Goal: Information Seeking & Learning: Learn about a topic

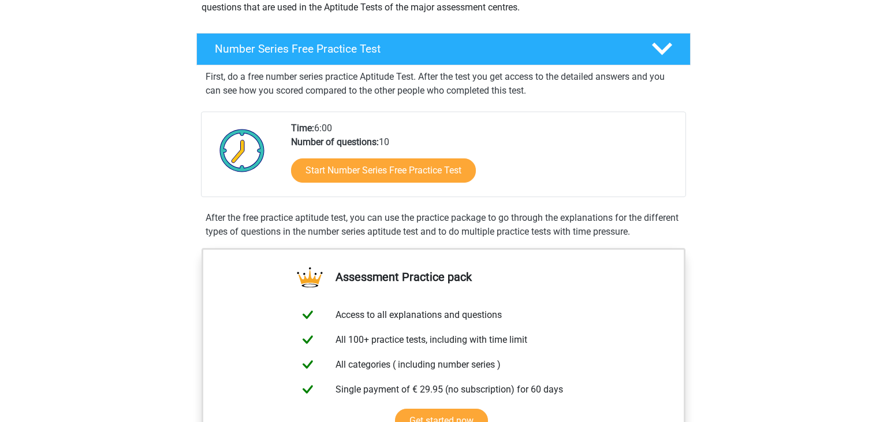
scroll to position [127, 0]
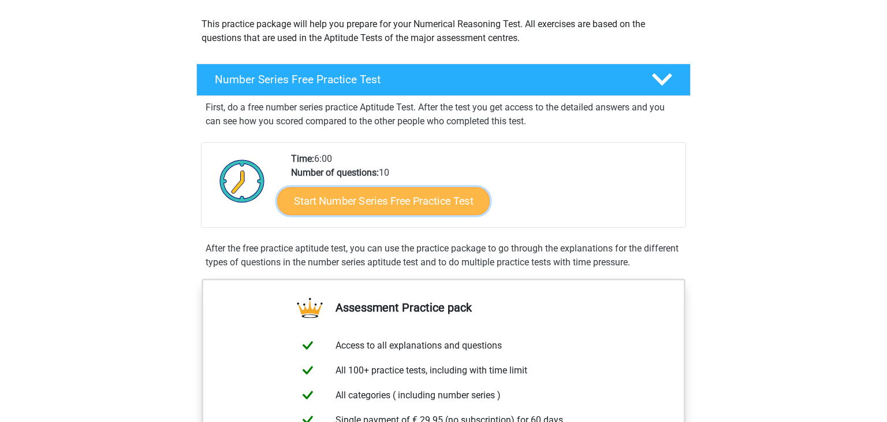
click at [438, 201] on link "Start Number Series Free Practice Test" at bounding box center [383, 201] width 213 height 28
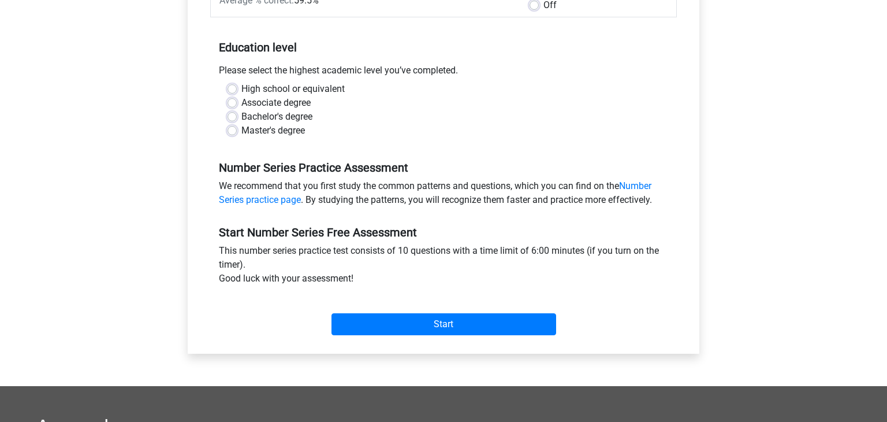
scroll to position [212, 0]
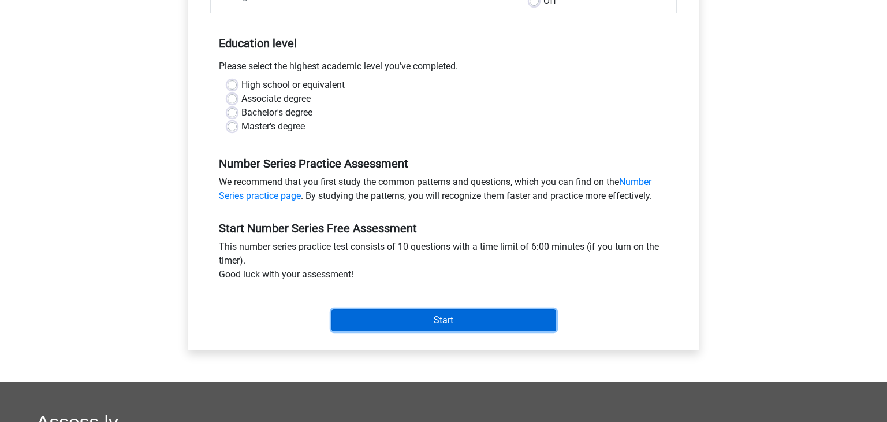
click at [435, 317] on input "Start" at bounding box center [444, 320] width 225 height 22
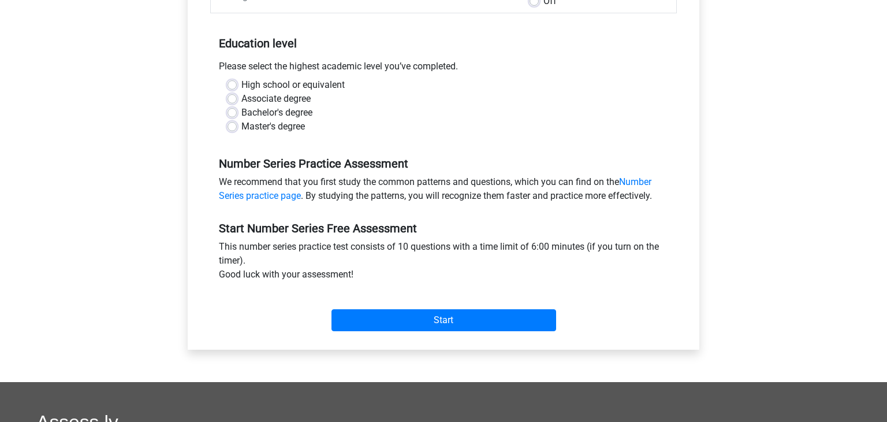
click at [389, 110] on div "Bachelor's degree" at bounding box center [444, 113] width 432 height 14
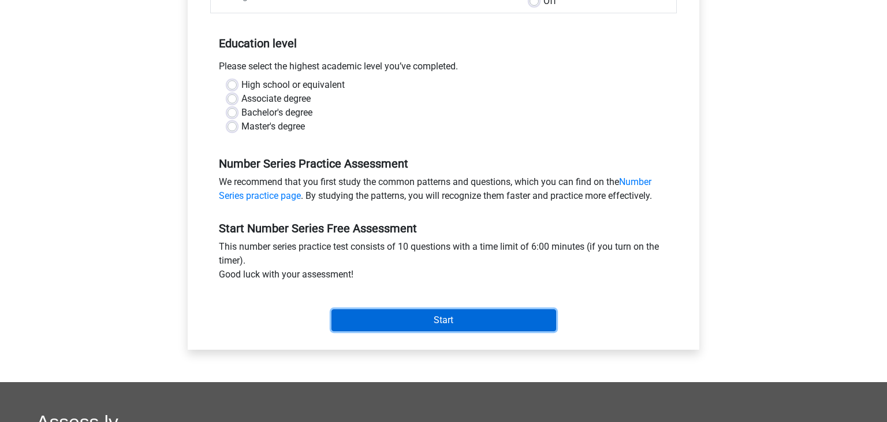
click at [438, 324] on input "Start" at bounding box center [444, 320] width 225 height 22
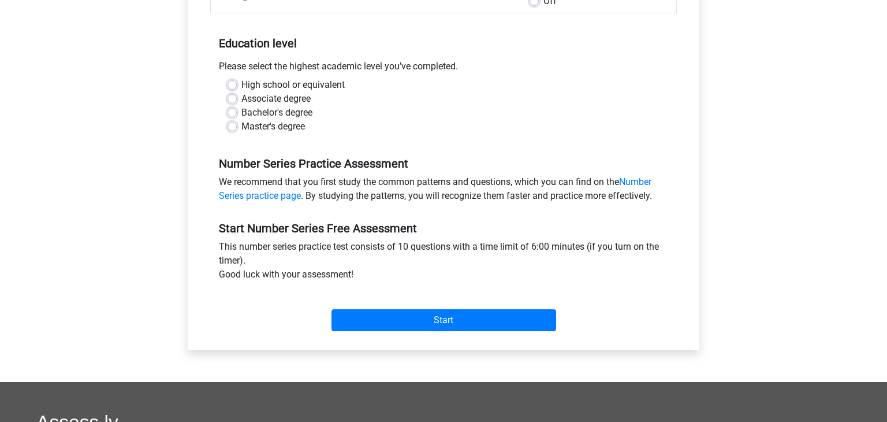
click at [482, 114] on div "Bachelor's degree" at bounding box center [444, 113] width 432 height 14
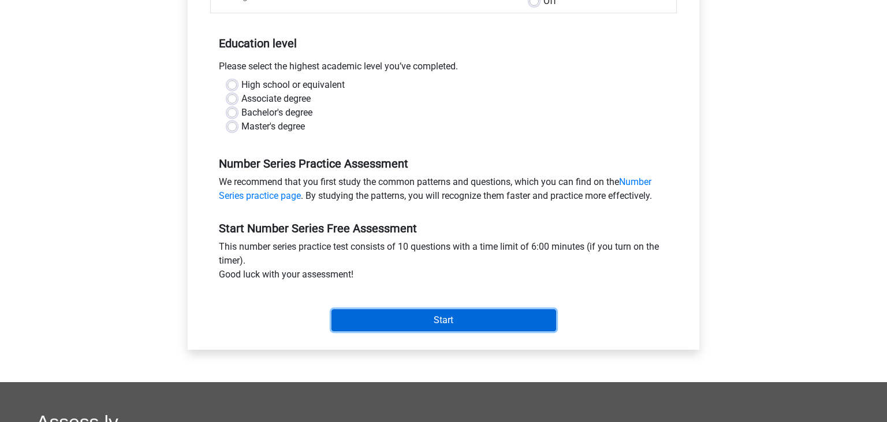
click at [431, 323] on input "Start" at bounding box center [444, 320] width 225 height 22
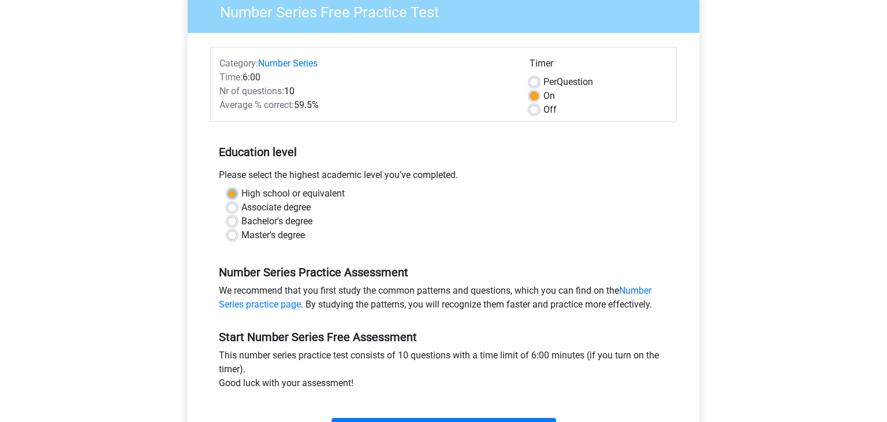
scroll to position [104, 0]
drag, startPoint x: 406, startPoint y: 263, endPoint x: 377, endPoint y: 253, distance: 30.7
click at [407, 261] on div "Number Series Practice Assessment We recommend that you first study the common …" at bounding box center [443, 283] width 467 height 65
click at [241, 204] on label "Associate degree" at bounding box center [275, 207] width 69 height 14
click at [231, 204] on input "Associate degree" at bounding box center [232, 206] width 9 height 12
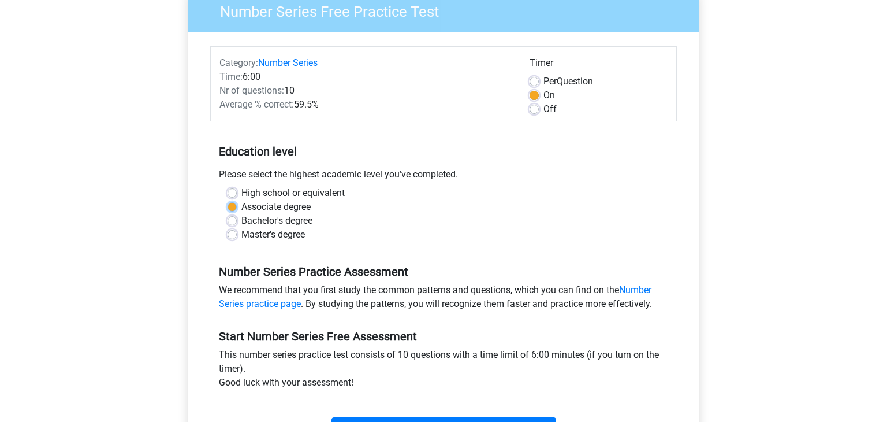
radio input "true"
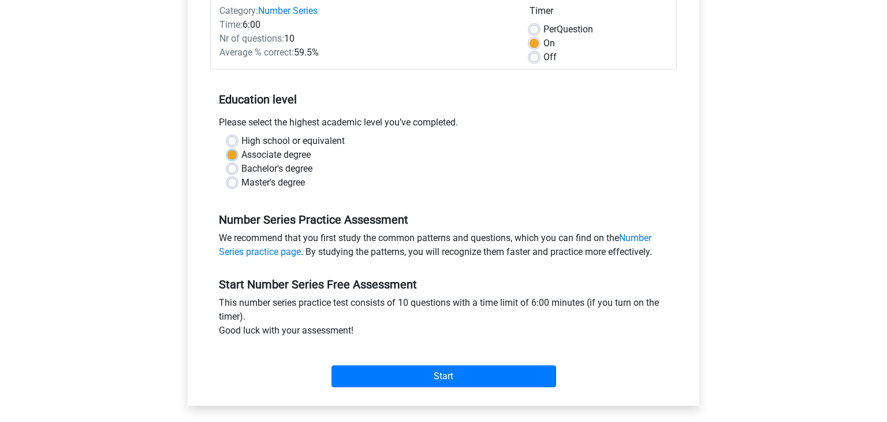
scroll to position [300, 0]
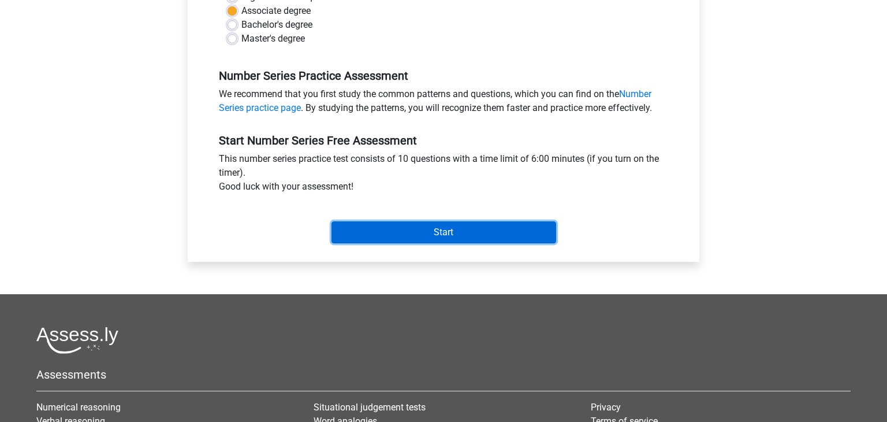
click at [462, 237] on input "Start" at bounding box center [444, 232] width 225 height 22
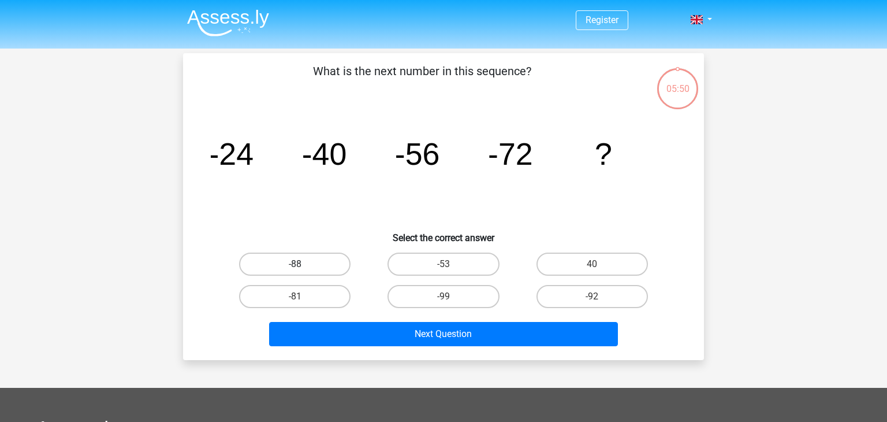
click at [294, 265] on label "-88" at bounding box center [294, 263] width 111 height 23
click at [295, 265] on input "-88" at bounding box center [299, 268] width 8 height 8
radio input "true"
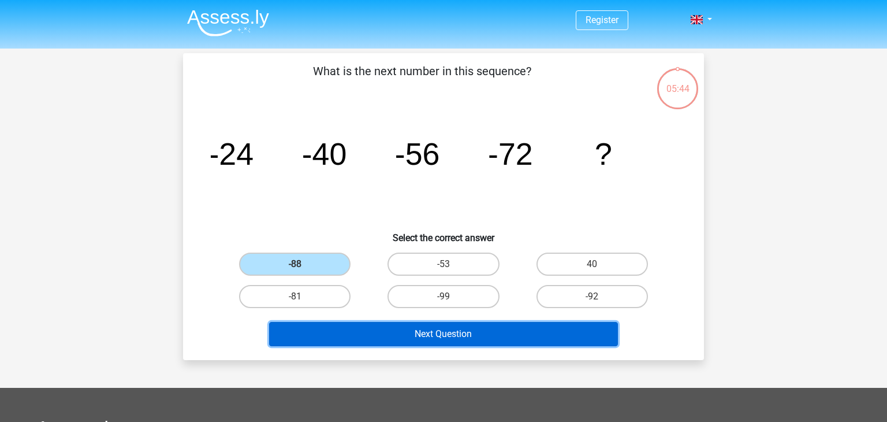
click at [435, 334] on button "Next Question" at bounding box center [443, 334] width 349 height 24
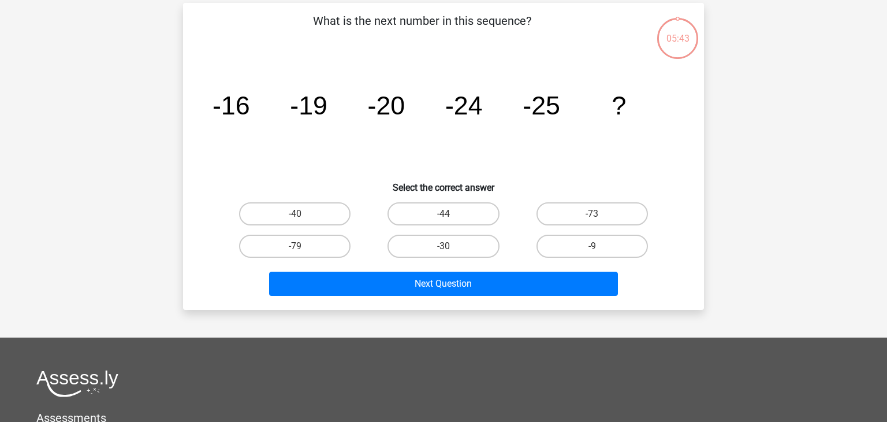
scroll to position [53, 0]
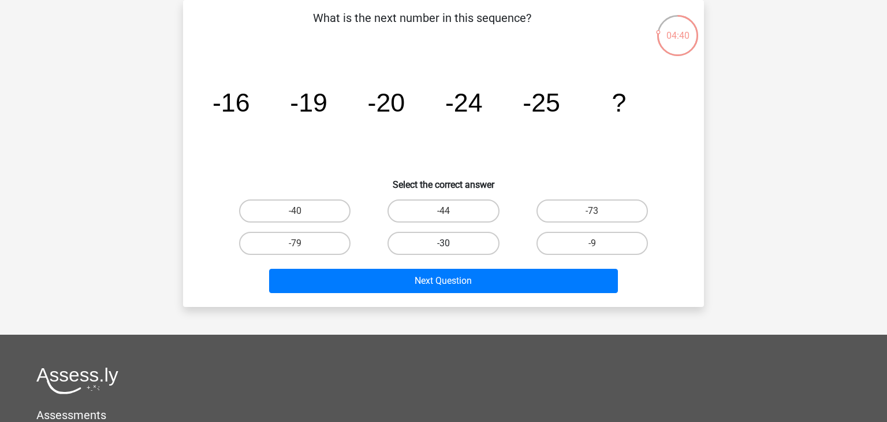
click at [451, 240] on label "-30" at bounding box center [443, 243] width 111 height 23
click at [451, 243] on input "-30" at bounding box center [448, 247] width 8 height 8
radio input "true"
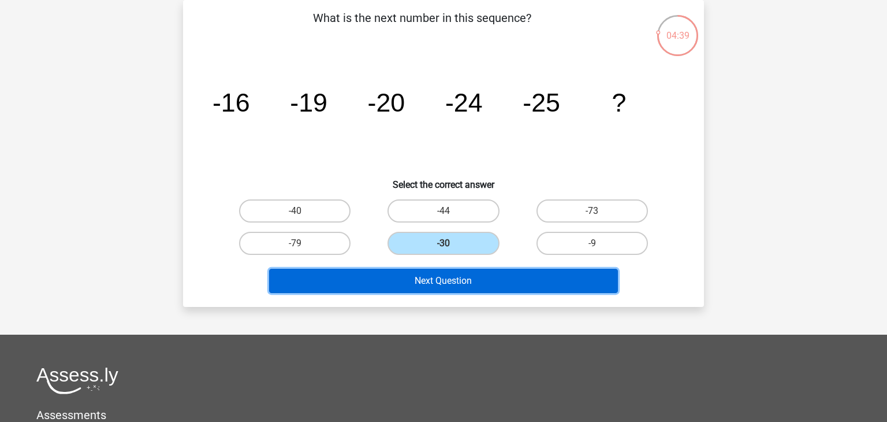
click at [448, 284] on button "Next Question" at bounding box center [443, 281] width 349 height 24
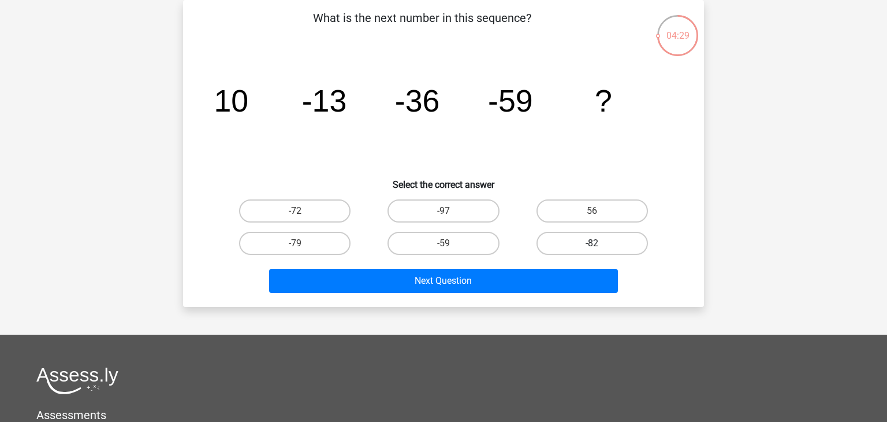
click at [595, 238] on label "-82" at bounding box center [592, 243] width 111 height 23
click at [595, 243] on input "-82" at bounding box center [596, 247] width 8 height 8
radio input "true"
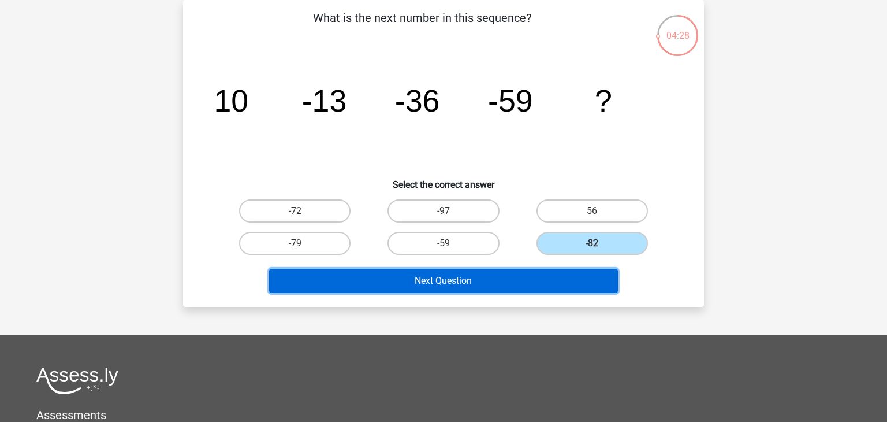
click at [487, 280] on button "Next Question" at bounding box center [443, 281] width 349 height 24
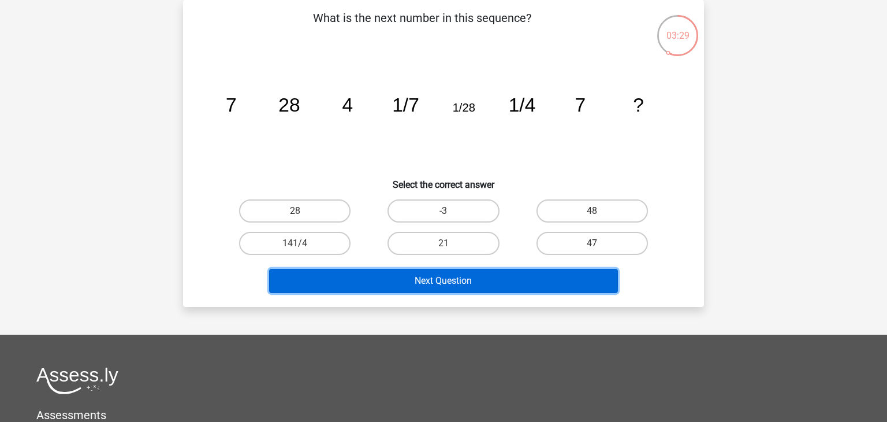
click at [442, 281] on button "Next Question" at bounding box center [443, 281] width 349 height 24
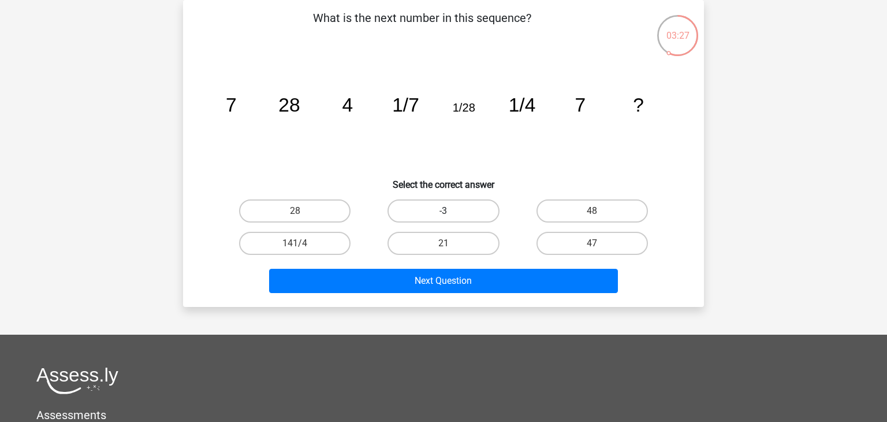
click at [470, 216] on label "-3" at bounding box center [443, 210] width 111 height 23
click at [451, 216] on input "-3" at bounding box center [448, 215] width 8 height 8
radio input "true"
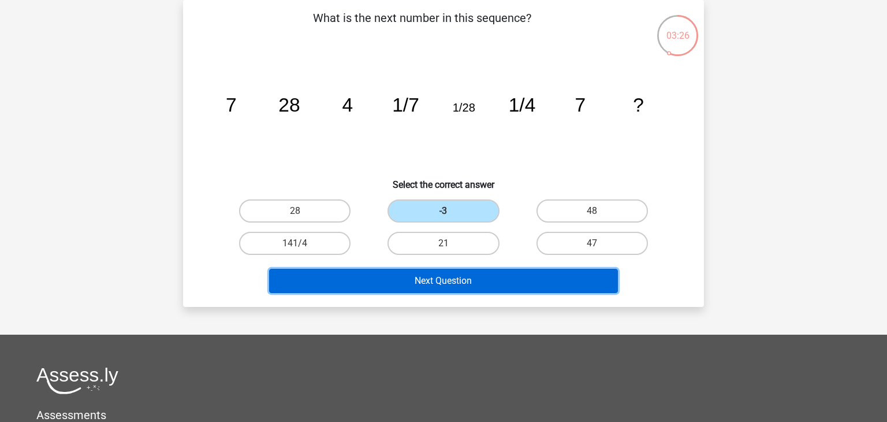
click at [440, 280] on button "Next Question" at bounding box center [443, 281] width 349 height 24
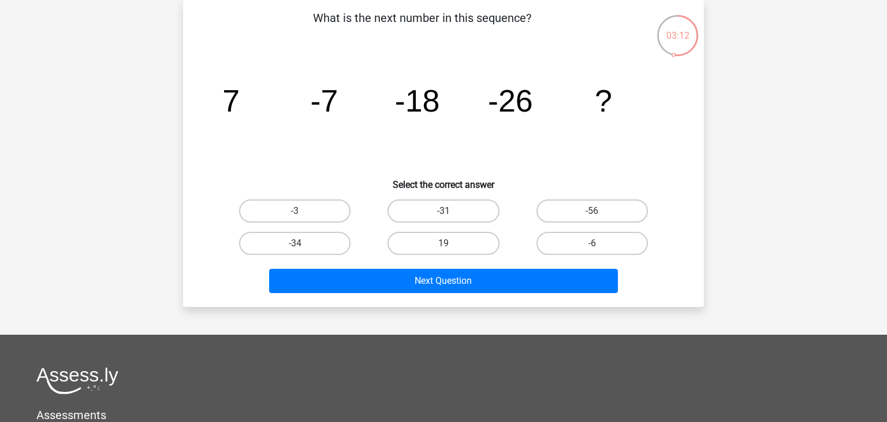
click at [595, 213] on input "-56" at bounding box center [596, 215] width 8 height 8
radio input "true"
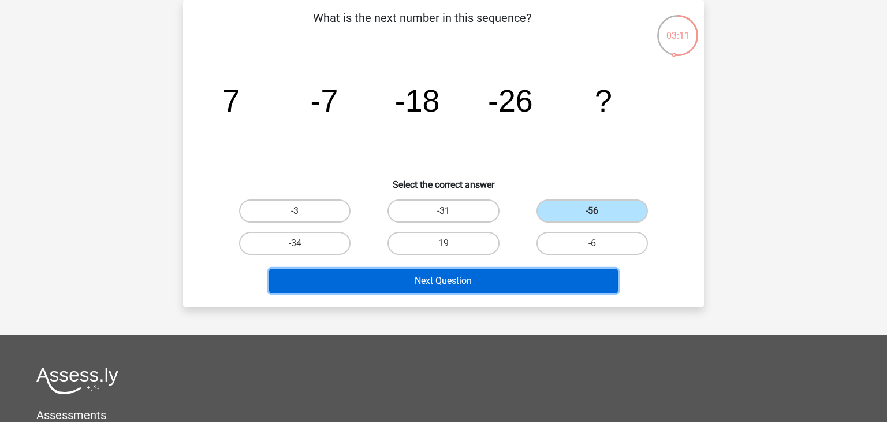
click at [449, 280] on button "Next Question" at bounding box center [443, 281] width 349 height 24
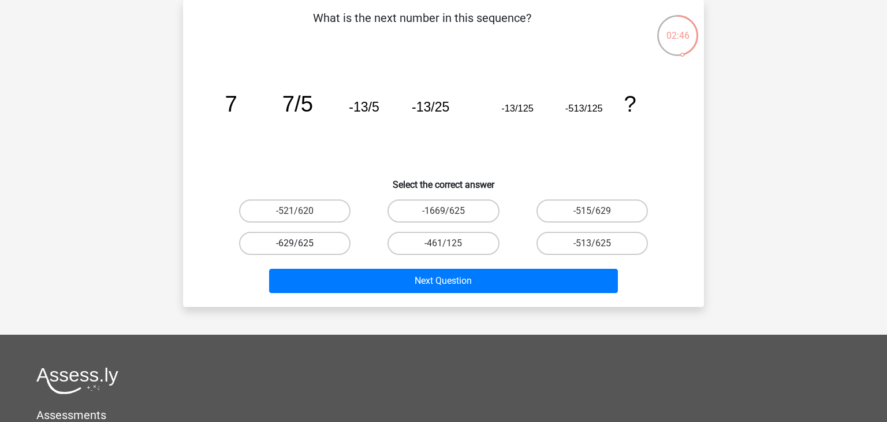
drag, startPoint x: 297, startPoint y: 241, endPoint x: 337, endPoint y: 247, distance: 40.4
click at [297, 241] on label "-629/625" at bounding box center [294, 243] width 111 height 23
click at [297, 243] on input "-629/625" at bounding box center [299, 247] width 8 height 8
radio input "true"
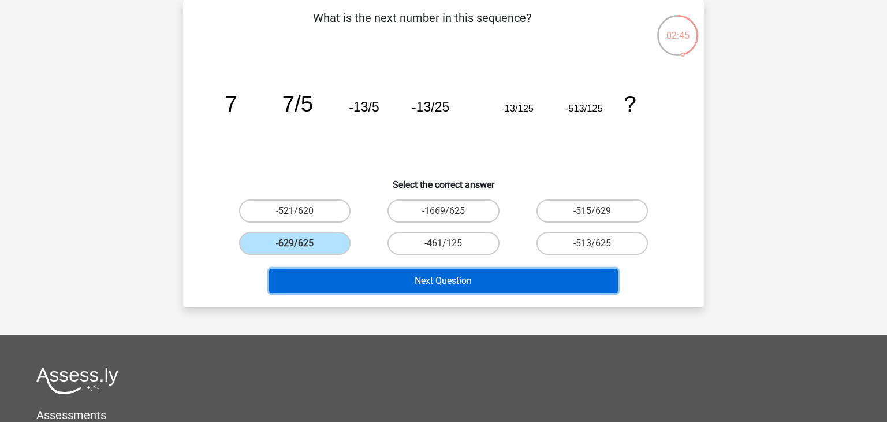
click at [422, 277] on button "Next Question" at bounding box center [443, 281] width 349 height 24
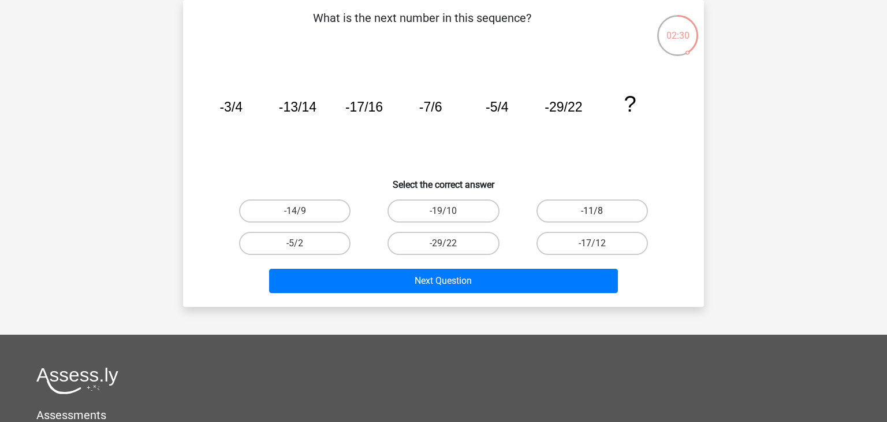
click at [597, 210] on label "-11/8" at bounding box center [592, 210] width 111 height 23
click at [597, 211] on input "-11/8" at bounding box center [596, 215] width 8 height 8
radio input "true"
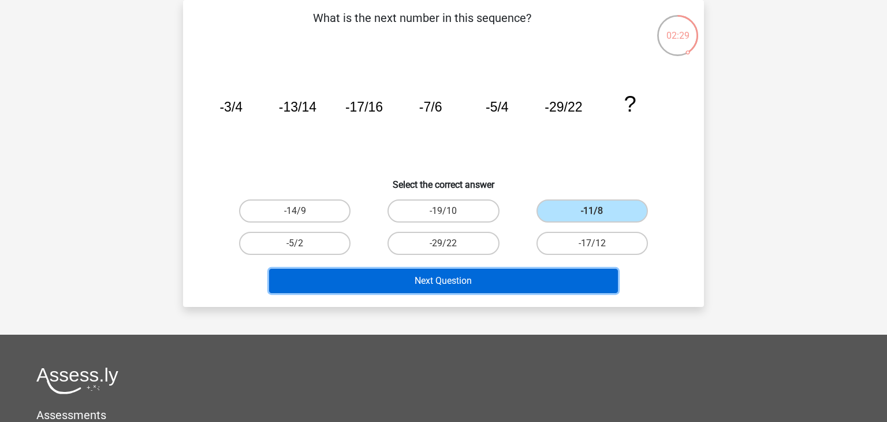
click at [493, 287] on button "Next Question" at bounding box center [443, 281] width 349 height 24
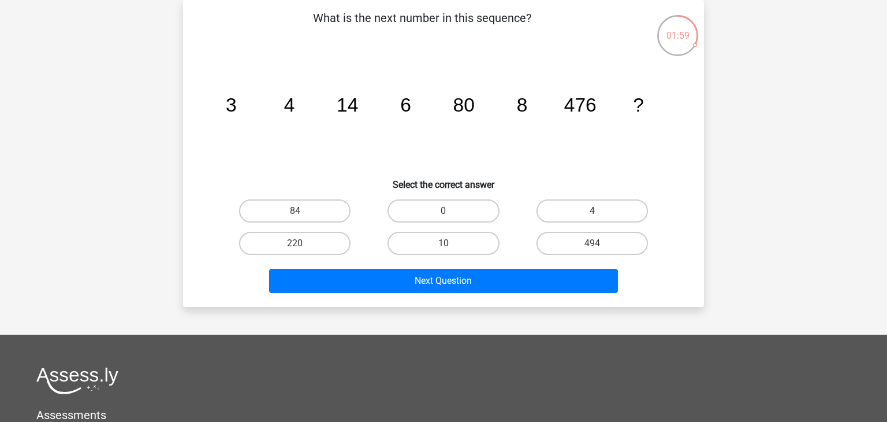
drag, startPoint x: 451, startPoint y: 240, endPoint x: 457, endPoint y: 257, distance: 18.5
click at [451, 240] on label "10" at bounding box center [443, 243] width 111 height 23
click at [451, 243] on input "10" at bounding box center [448, 247] width 8 height 8
radio input "true"
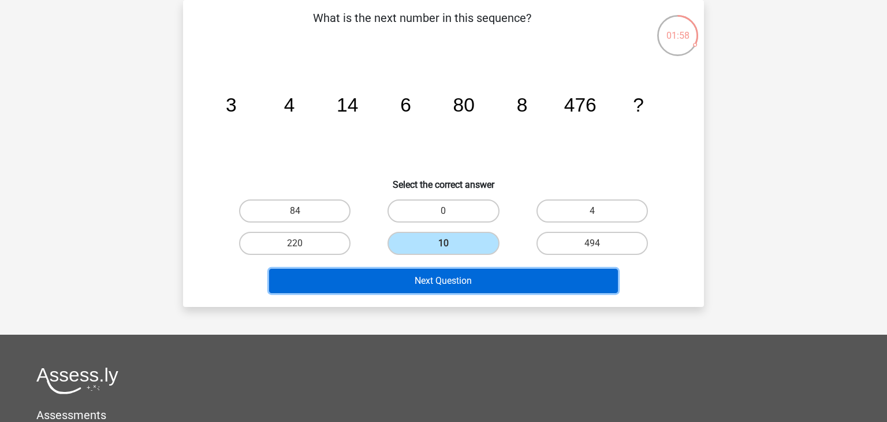
click at [449, 284] on button "Next Question" at bounding box center [443, 281] width 349 height 24
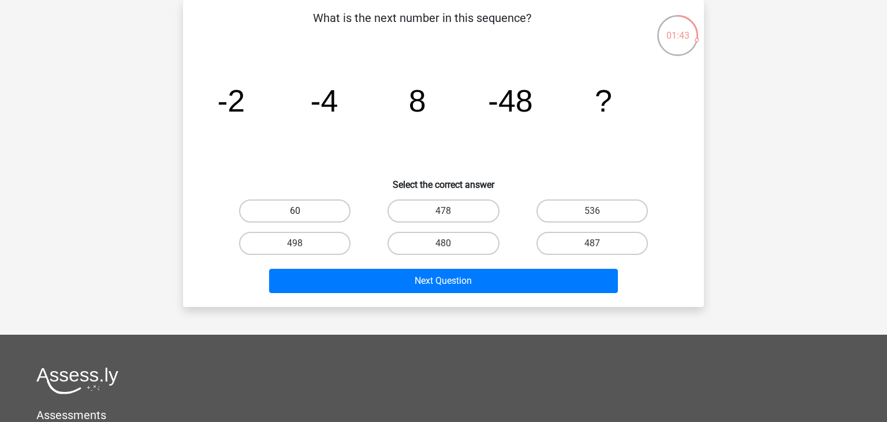
click at [306, 211] on label "60" at bounding box center [294, 210] width 111 height 23
click at [303, 211] on input "60" at bounding box center [299, 215] width 8 height 8
radio input "true"
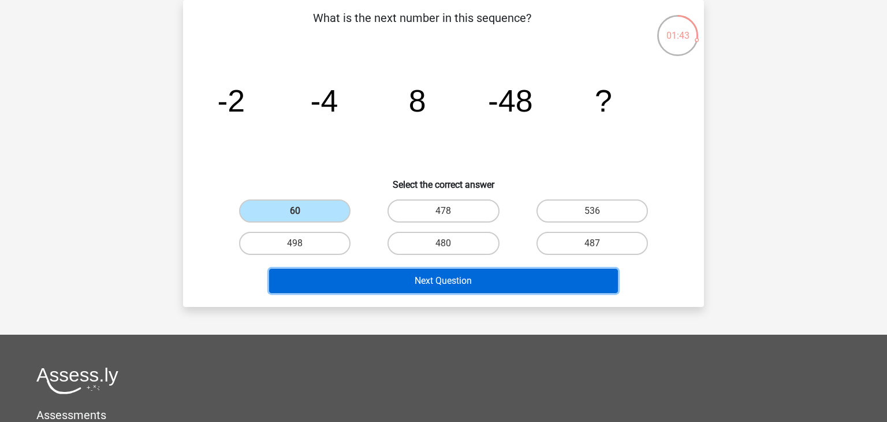
click at [478, 274] on button "Next Question" at bounding box center [443, 281] width 349 height 24
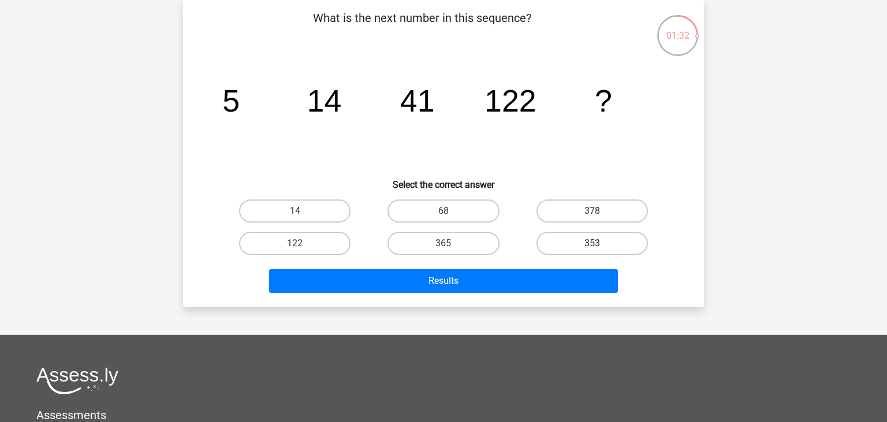
click at [582, 244] on label "353" at bounding box center [592, 243] width 111 height 23
click at [592, 244] on input "353" at bounding box center [596, 247] width 8 height 8
radio input "true"
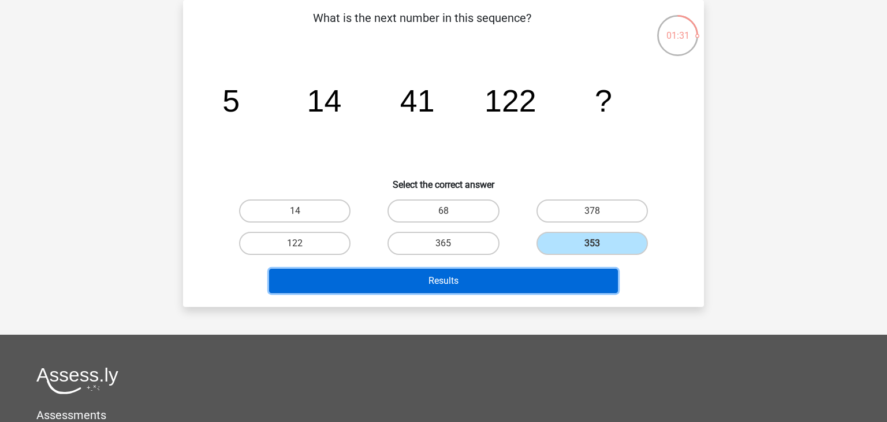
click at [448, 274] on button "Results" at bounding box center [443, 281] width 349 height 24
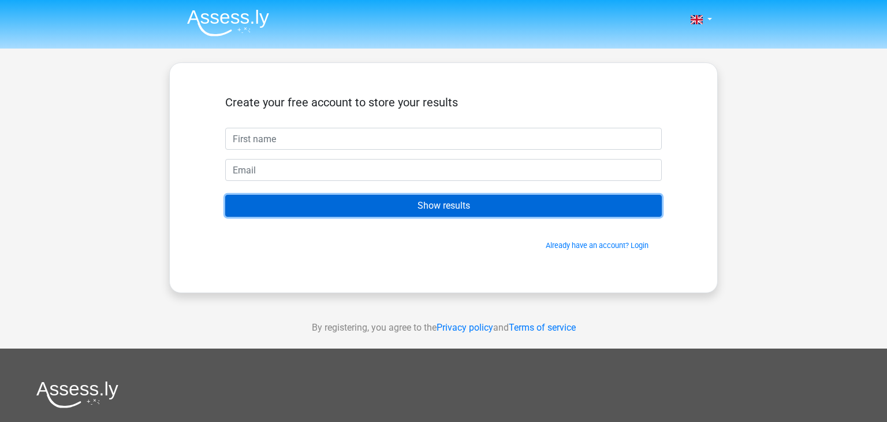
click at [431, 206] on input "Show results" at bounding box center [443, 206] width 437 height 22
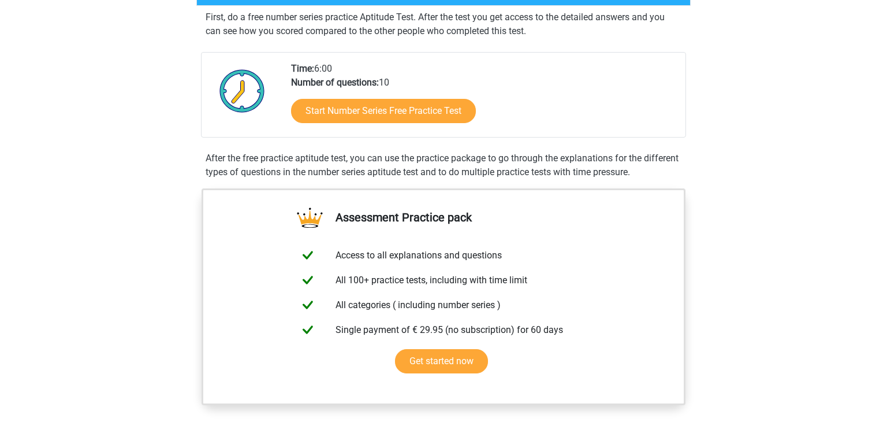
scroll to position [177, 0]
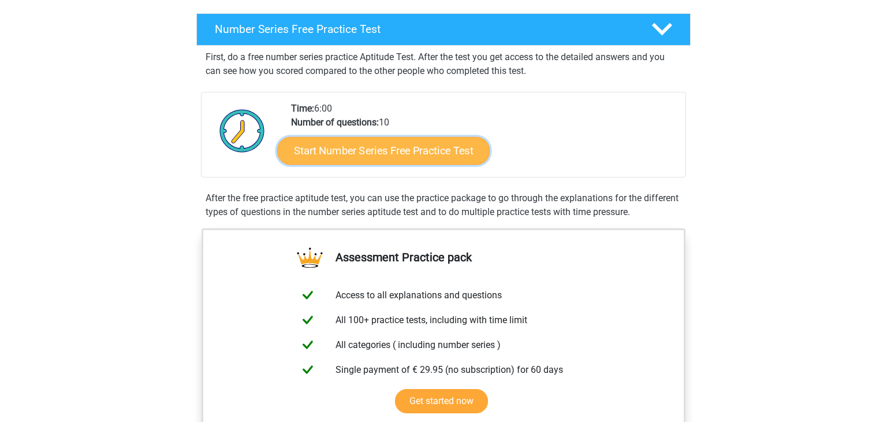
click at [459, 153] on link "Start Number Series Free Practice Test" at bounding box center [383, 150] width 213 height 28
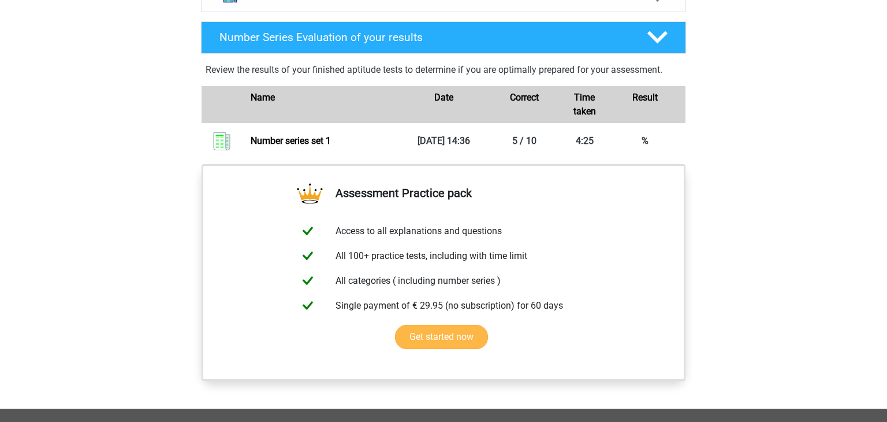
scroll to position [787, 0]
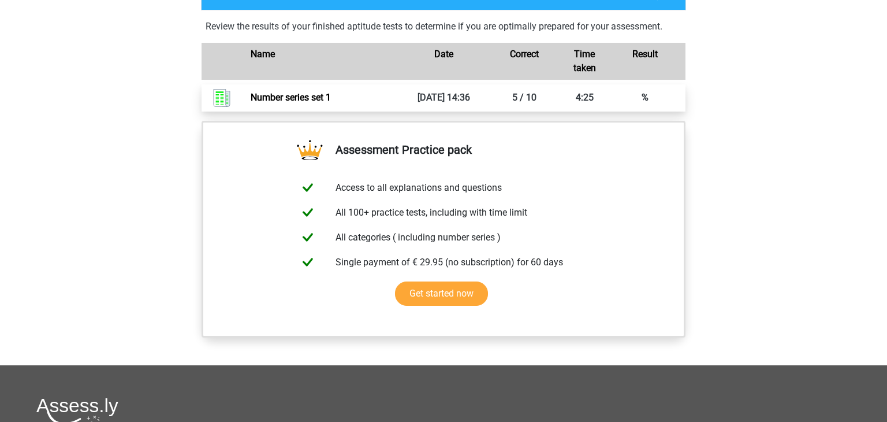
click at [285, 96] on link "Number series set 1" at bounding box center [291, 97] width 80 height 11
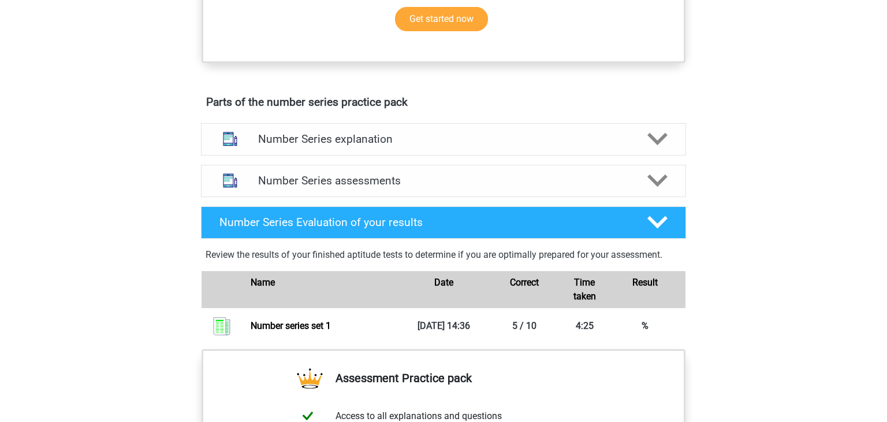
scroll to position [496, 0]
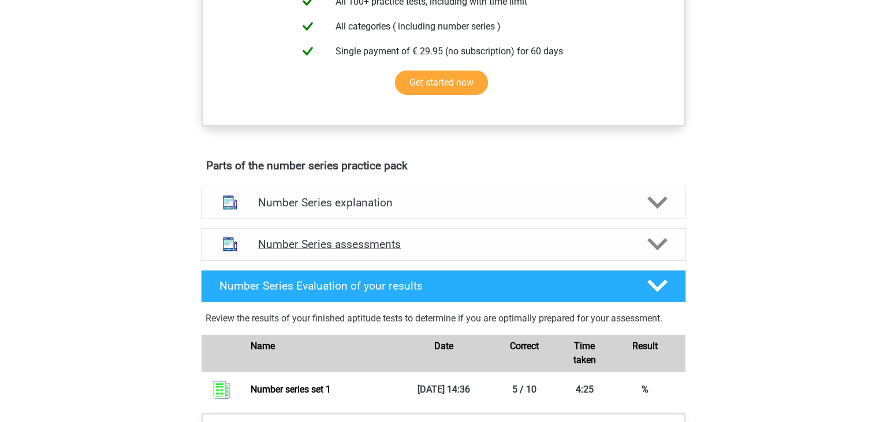
click at [352, 244] on h4 "Number Series assessments" at bounding box center [443, 243] width 371 height 13
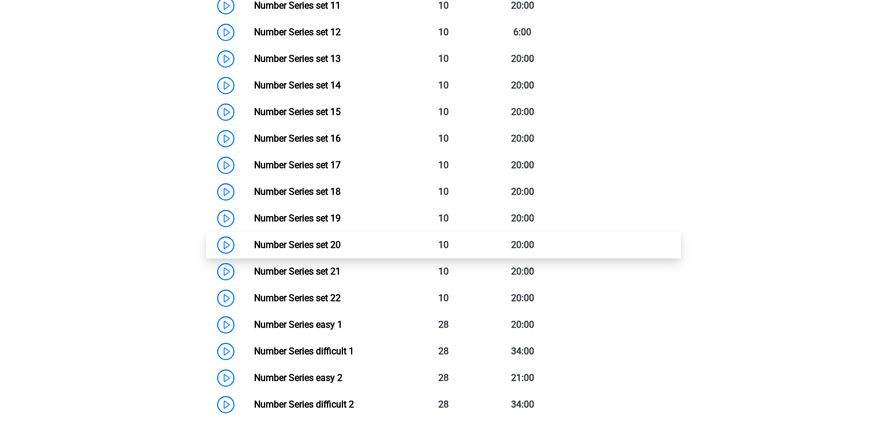
scroll to position [1133, 0]
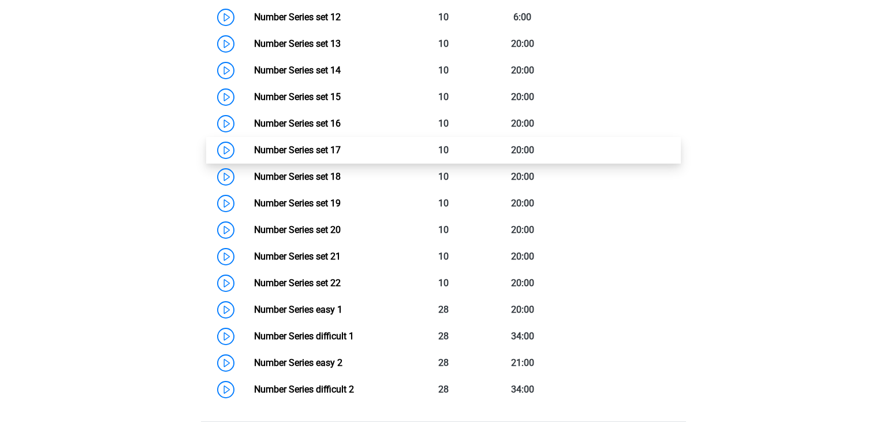
click at [308, 148] on link "Number Series set 17" at bounding box center [297, 149] width 87 height 11
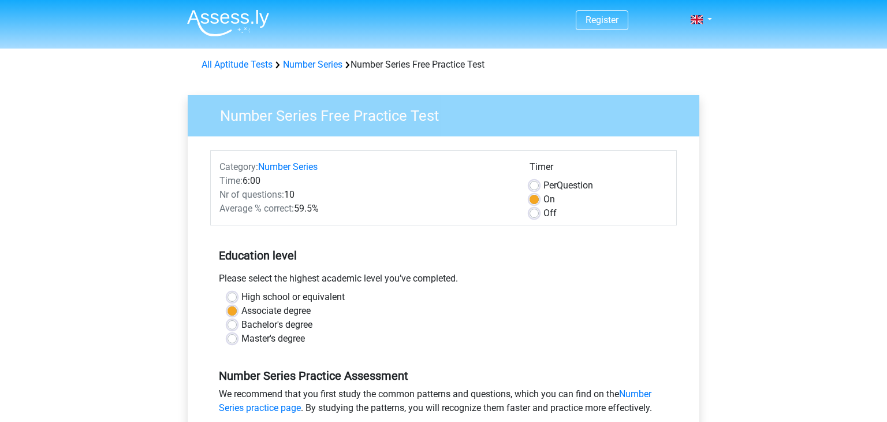
click at [241, 326] on label "Bachelor's degree" at bounding box center [276, 325] width 71 height 14
click at [233, 326] on input "Bachelor's degree" at bounding box center [232, 324] width 9 height 12
radio input "true"
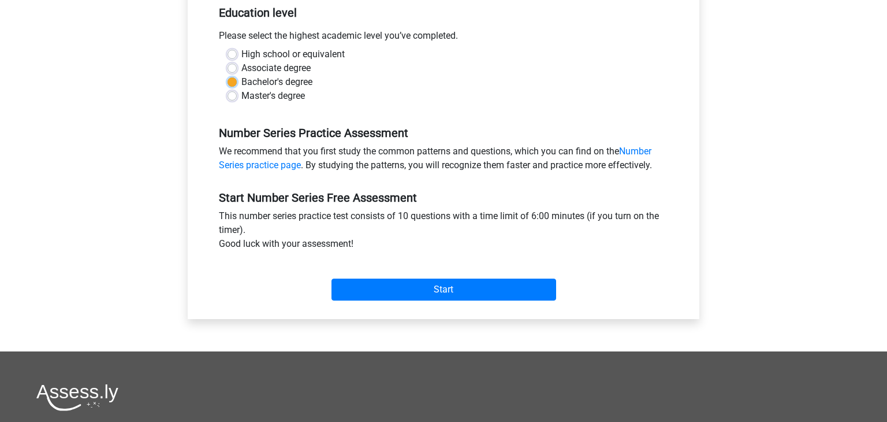
scroll to position [254, 0]
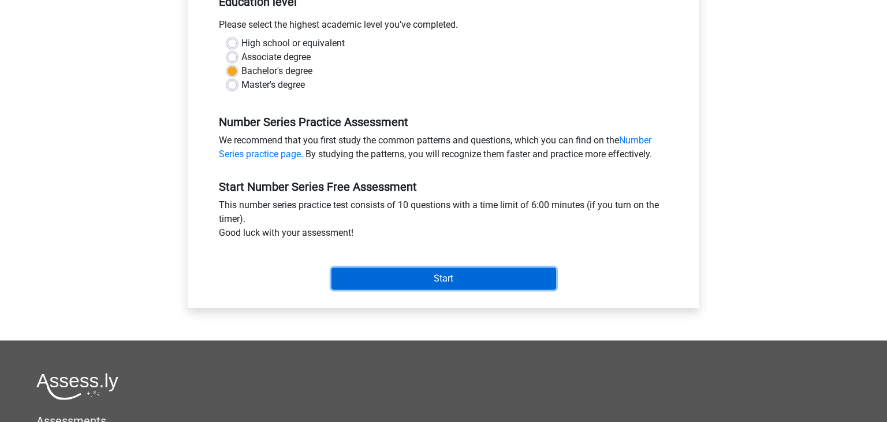
click at [445, 276] on input "Start" at bounding box center [444, 278] width 225 height 22
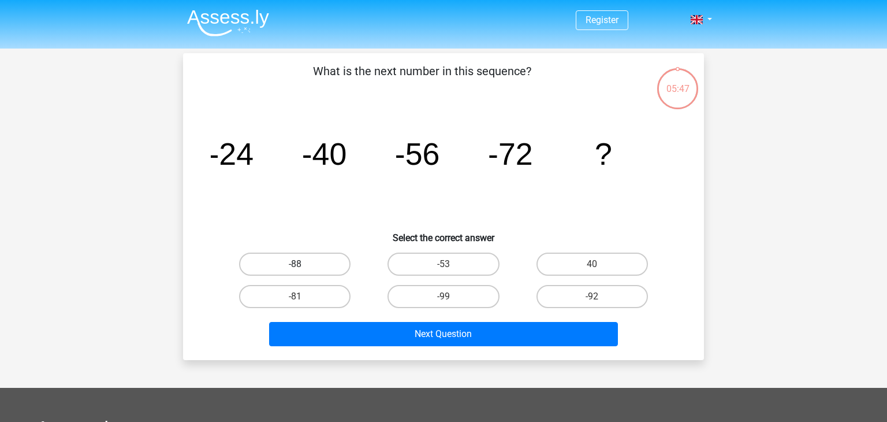
click at [299, 261] on label "-88" at bounding box center [294, 263] width 111 height 23
click at [299, 264] on input "-88" at bounding box center [299, 268] width 8 height 8
radio input "true"
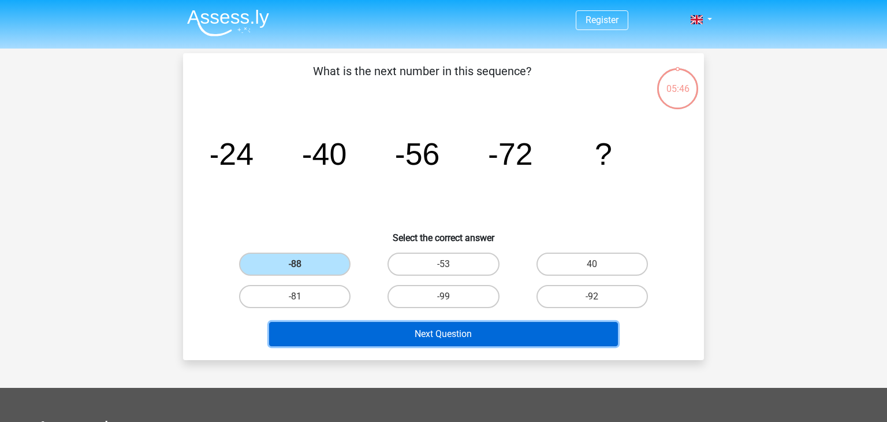
click at [429, 335] on button "Next Question" at bounding box center [443, 334] width 349 height 24
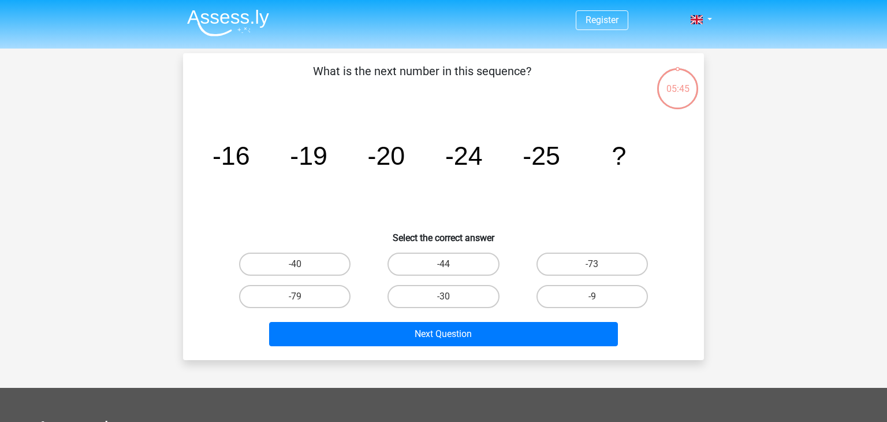
scroll to position [53, 0]
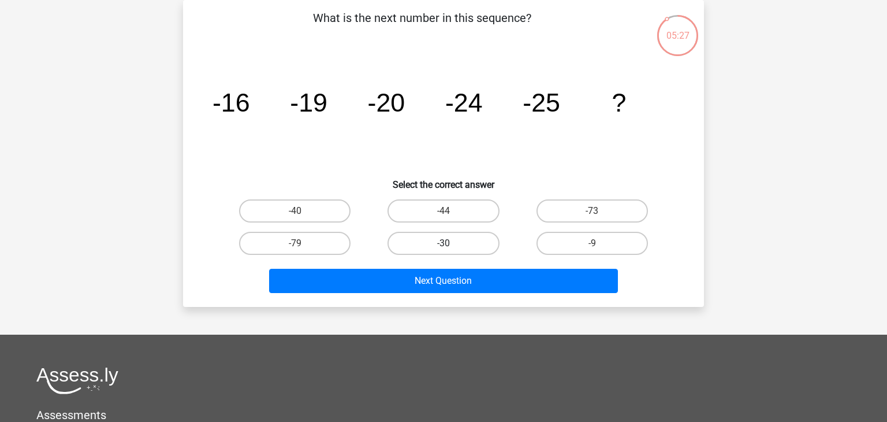
click at [449, 241] on label "-30" at bounding box center [443, 243] width 111 height 23
click at [449, 243] on input "-30" at bounding box center [448, 247] width 8 height 8
radio input "true"
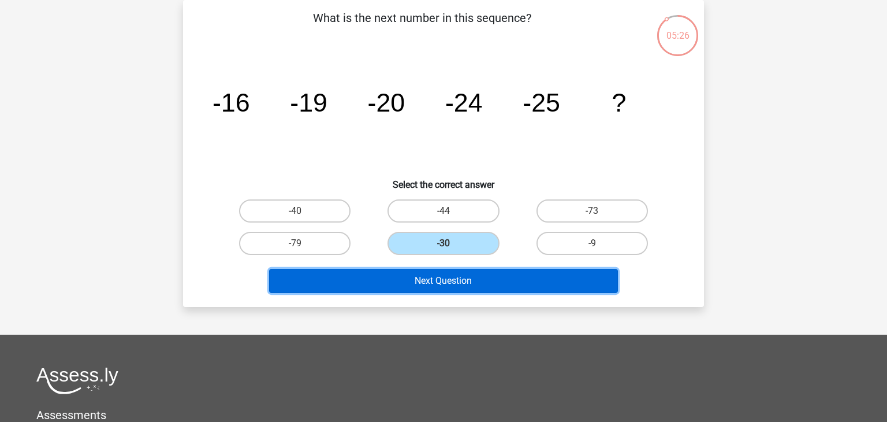
click at [445, 276] on button "Next Question" at bounding box center [443, 281] width 349 height 24
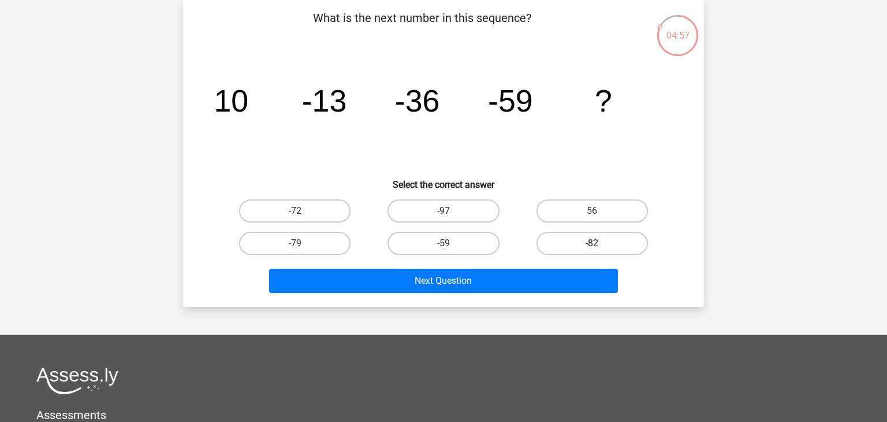
click at [607, 241] on label "-82" at bounding box center [592, 243] width 111 height 23
click at [600, 243] on input "-82" at bounding box center [596, 247] width 8 height 8
radio input "true"
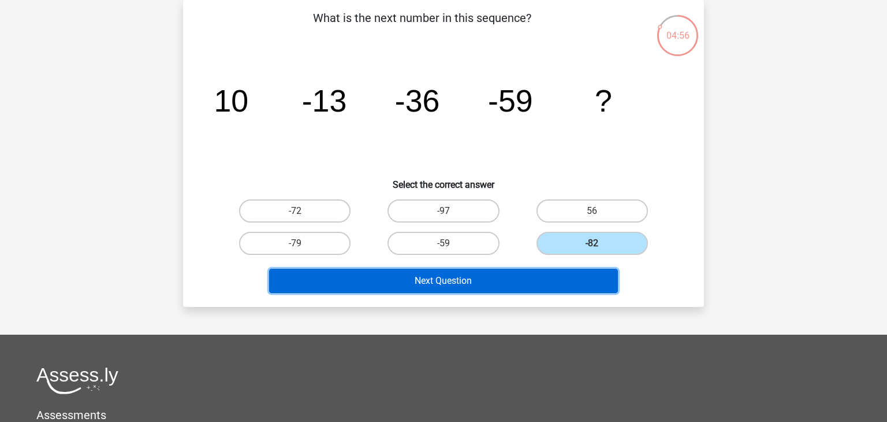
click at [469, 278] on button "Next Question" at bounding box center [443, 281] width 349 height 24
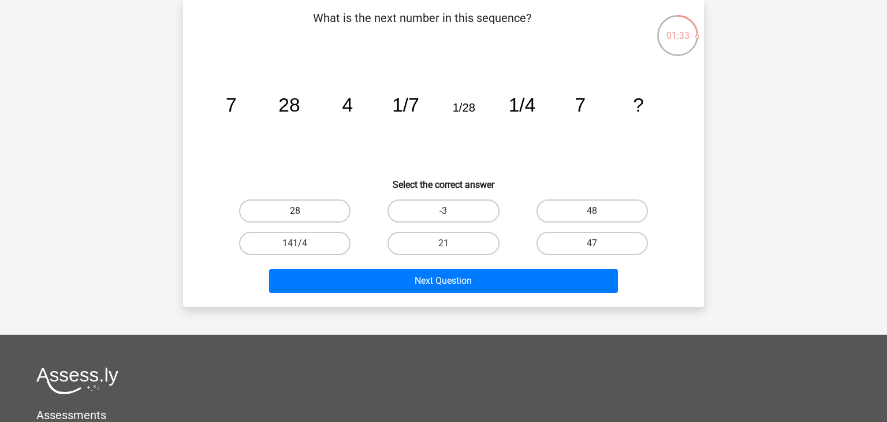
click at [314, 204] on label "28" at bounding box center [294, 210] width 111 height 23
click at [303, 211] on input "28" at bounding box center [299, 215] width 8 height 8
radio input "true"
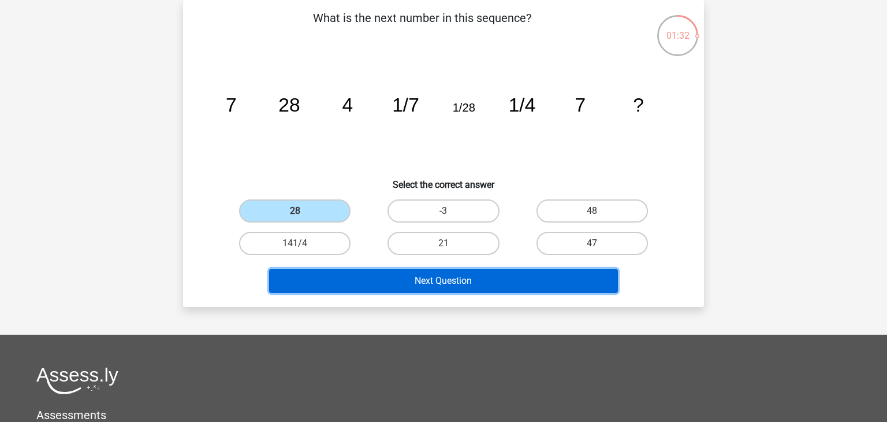
click at [458, 284] on button "Next Question" at bounding box center [443, 281] width 349 height 24
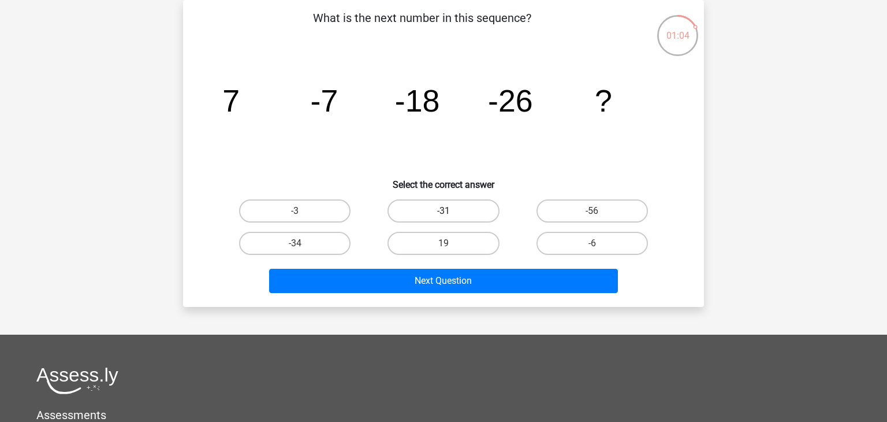
click at [453, 209] on label "-31" at bounding box center [443, 210] width 111 height 23
click at [451, 211] on input "-31" at bounding box center [448, 215] width 8 height 8
radio input "true"
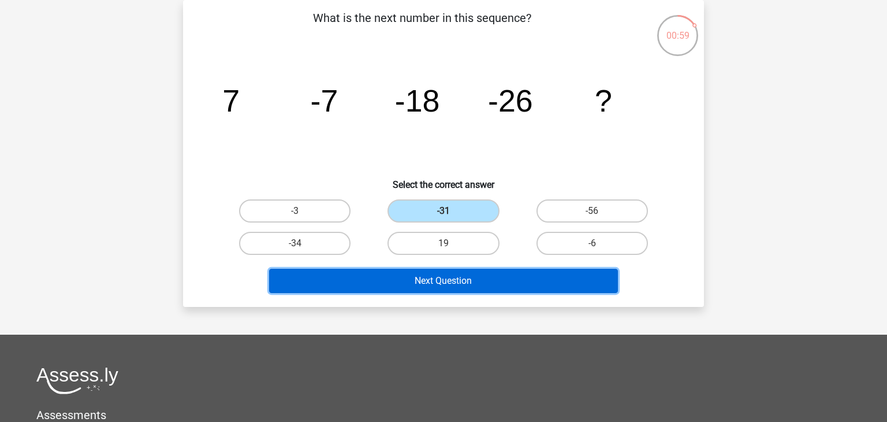
click at [453, 282] on button "Next Question" at bounding box center [443, 281] width 349 height 24
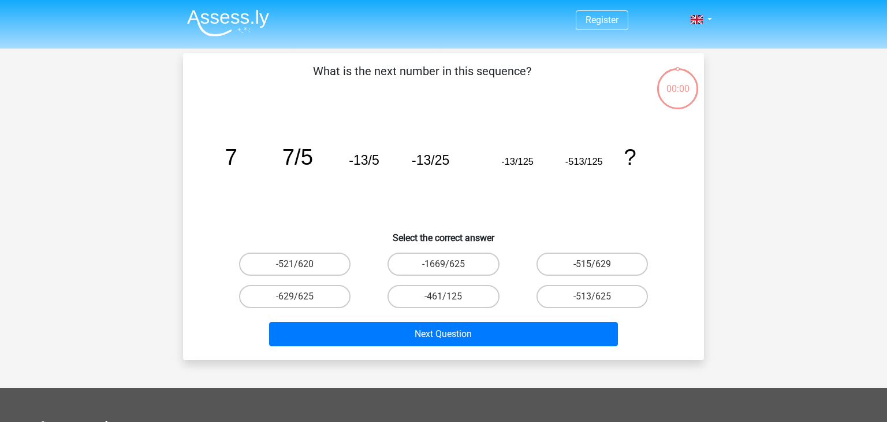
scroll to position [53, 0]
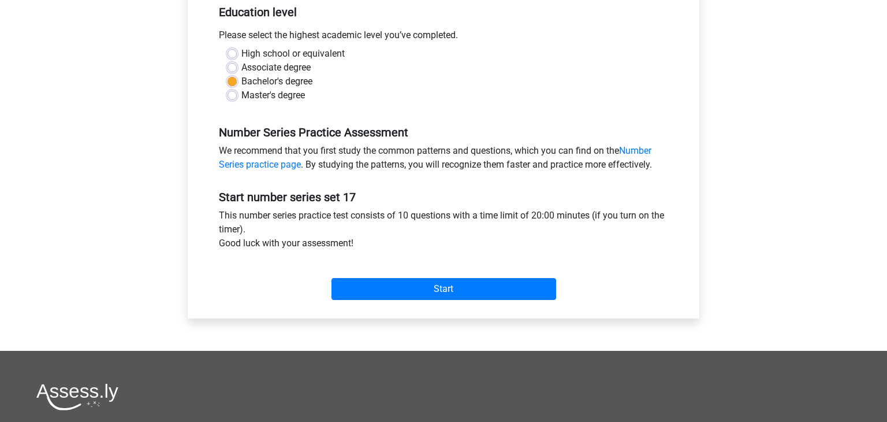
scroll to position [267, 0]
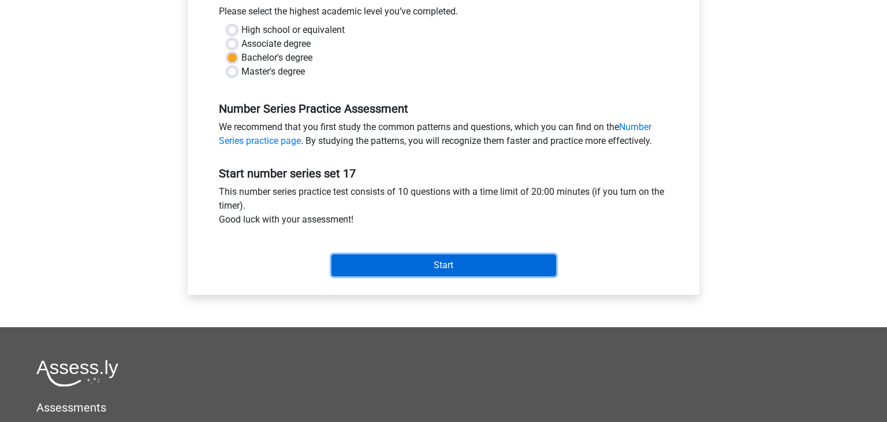
click at [408, 261] on input "Start" at bounding box center [444, 265] width 225 height 22
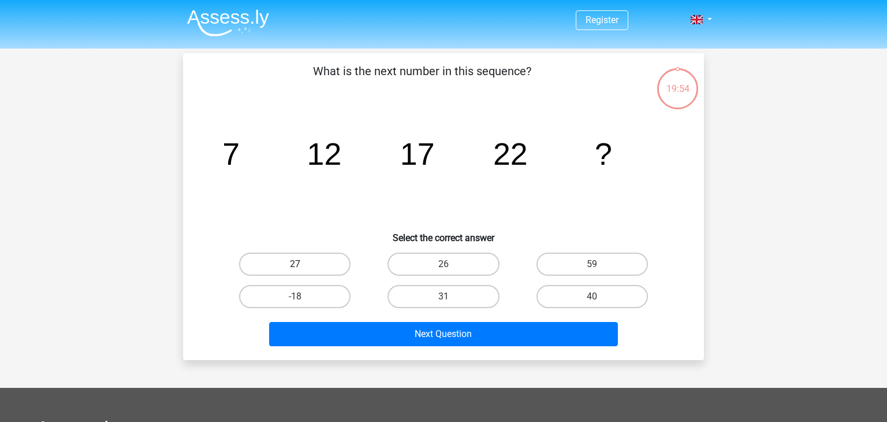
click at [305, 261] on label "27" at bounding box center [294, 263] width 111 height 23
click at [303, 264] on input "27" at bounding box center [299, 268] width 8 height 8
radio input "true"
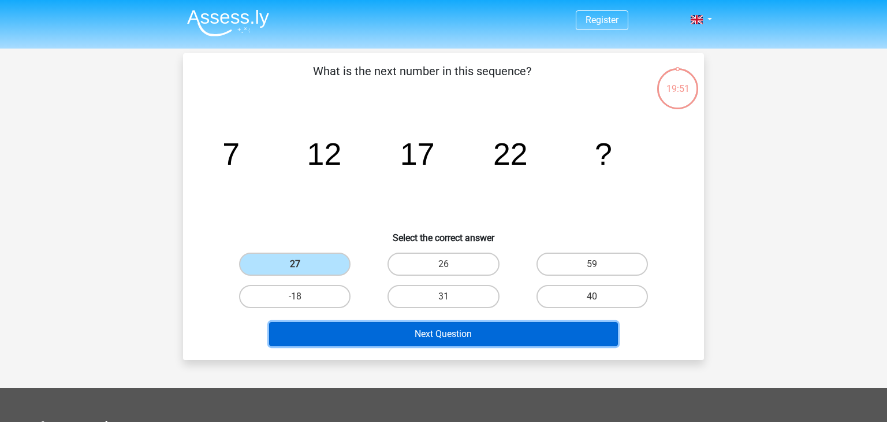
click at [441, 334] on button "Next Question" at bounding box center [443, 334] width 349 height 24
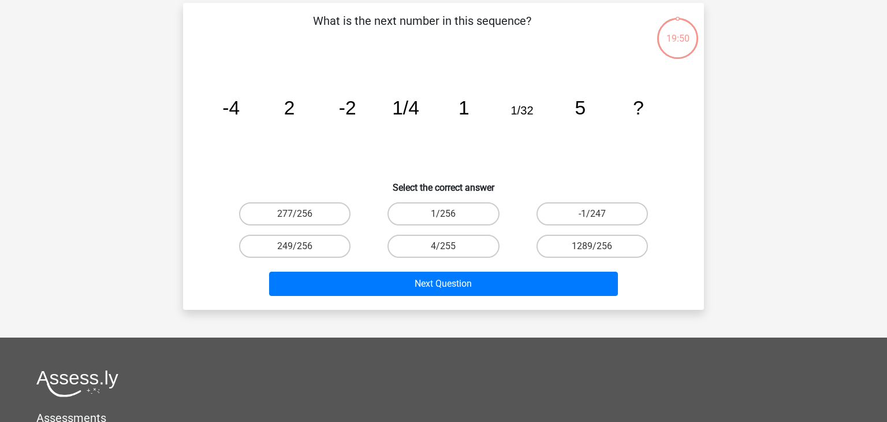
scroll to position [53, 0]
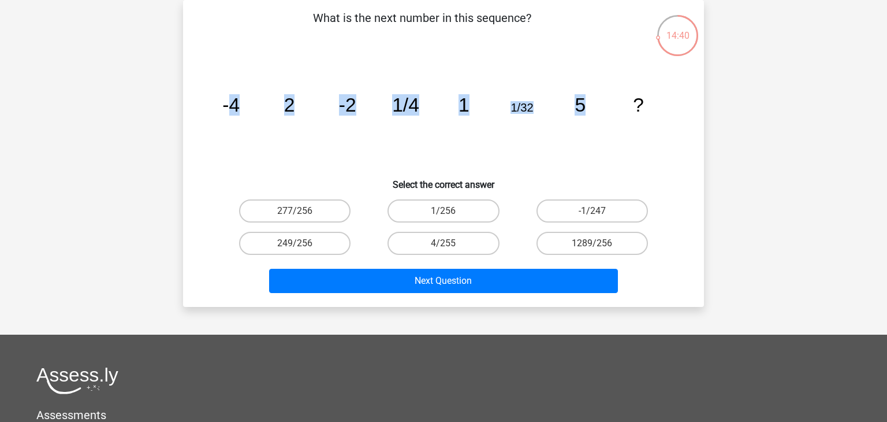
drag, startPoint x: 229, startPoint y: 103, endPoint x: 605, endPoint y: 140, distance: 377.8
click at [584, 106] on g "-4 2 -2 1/4 1 1/32 5 ?" at bounding box center [433, 104] width 422 height 21
drag, startPoint x: 605, startPoint y: 140, endPoint x: 613, endPoint y: 133, distance: 11.1
click at [605, 139] on icon "image/svg+xml -4 2 -2 1/4 1 1/32 5 ?" at bounding box center [444, 111] width 466 height 117
drag, startPoint x: 654, startPoint y: 106, endPoint x: 218, endPoint y: 104, distance: 436.7
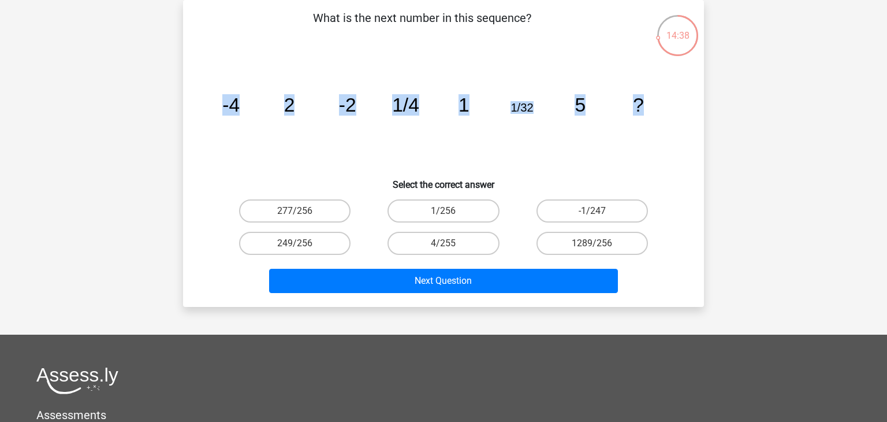
click at [218, 104] on icon "image/svg+xml -4 2 -2 1/4 1 1/32 5 ?" at bounding box center [444, 111] width 466 height 117
copy g "-4 2 -2 1/4 1 1/32 5 ?"
click at [574, 163] on icon "image/svg+xml -4 2 -2 1/4 1 1/32 5 ?" at bounding box center [444, 111] width 466 height 117
click at [609, 220] on label "-1/247" at bounding box center [592, 210] width 111 height 23
click at [600, 218] on input "-1/247" at bounding box center [596, 215] width 8 height 8
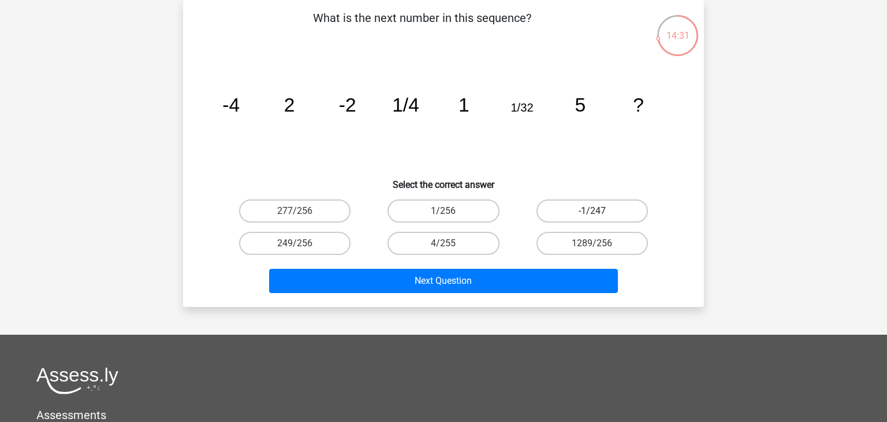
radio input "true"
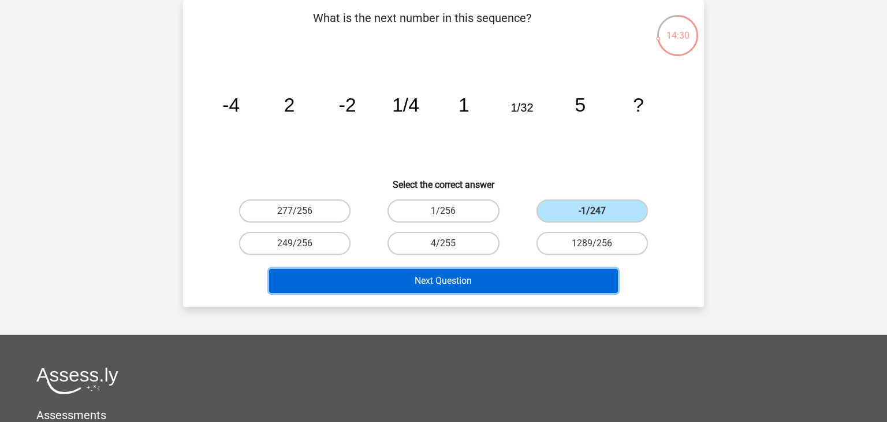
click at [448, 282] on button "Next Question" at bounding box center [443, 281] width 349 height 24
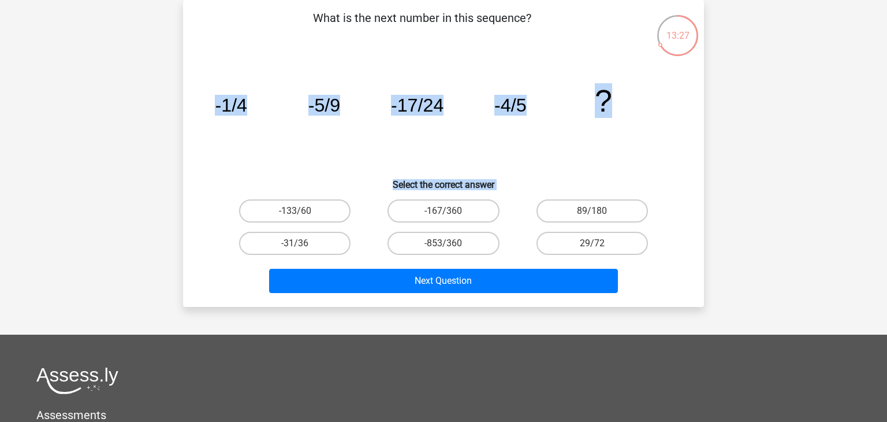
drag, startPoint x: 209, startPoint y: 80, endPoint x: 662, endPoint y: 277, distance: 493.6
click at [662, 277] on div "What is the next number in this sequence? image/svg+xml -1/4 -5/9 -17/24 -4/5 ?…" at bounding box center [444, 153] width 512 height 288
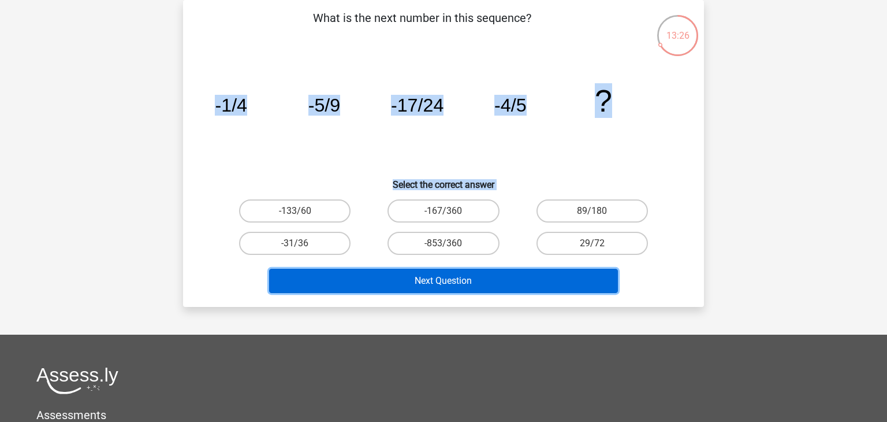
click at [437, 277] on button "Next Question" at bounding box center [443, 281] width 349 height 24
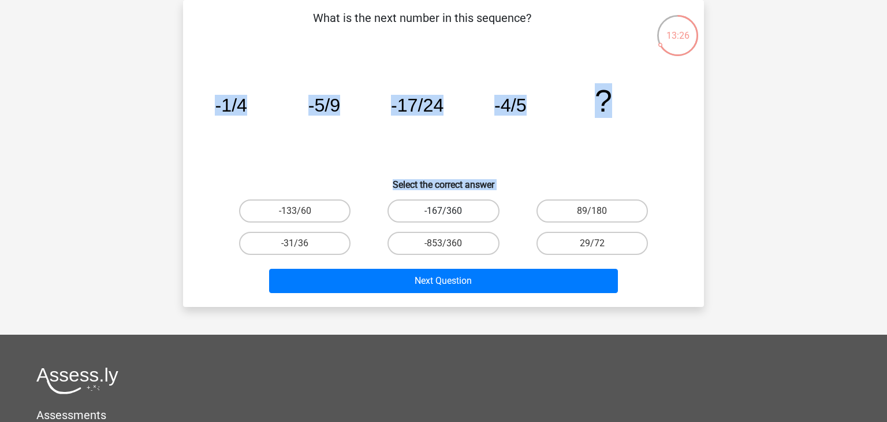
click at [438, 211] on label "-167/360" at bounding box center [443, 210] width 111 height 23
click at [444, 211] on input "-167/360" at bounding box center [448, 215] width 8 height 8
radio input "true"
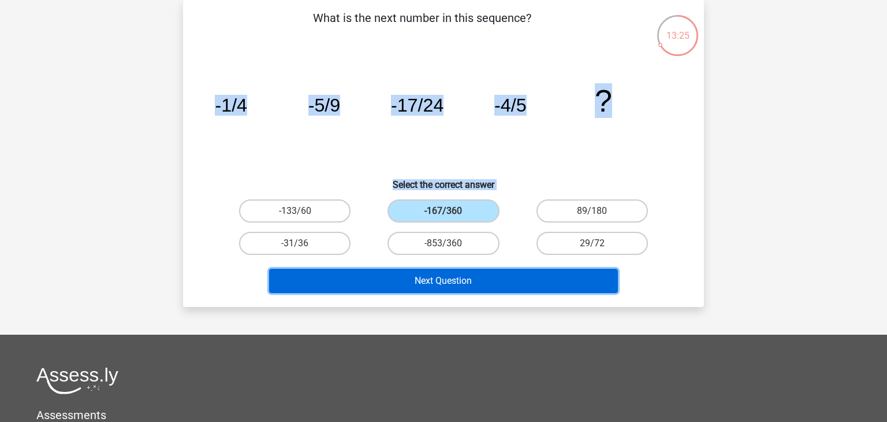
click at [405, 281] on button "Next Question" at bounding box center [443, 281] width 349 height 24
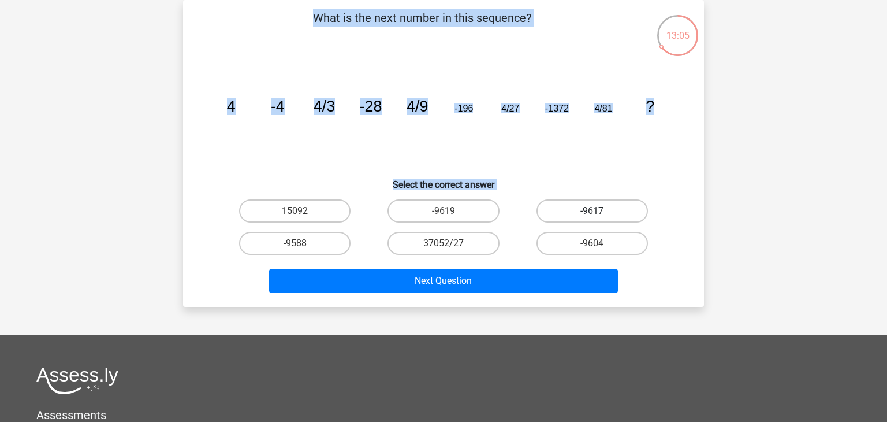
click at [576, 206] on label "-9617" at bounding box center [592, 210] width 111 height 23
click at [592, 211] on input "-9617" at bounding box center [596, 215] width 8 height 8
radio input "true"
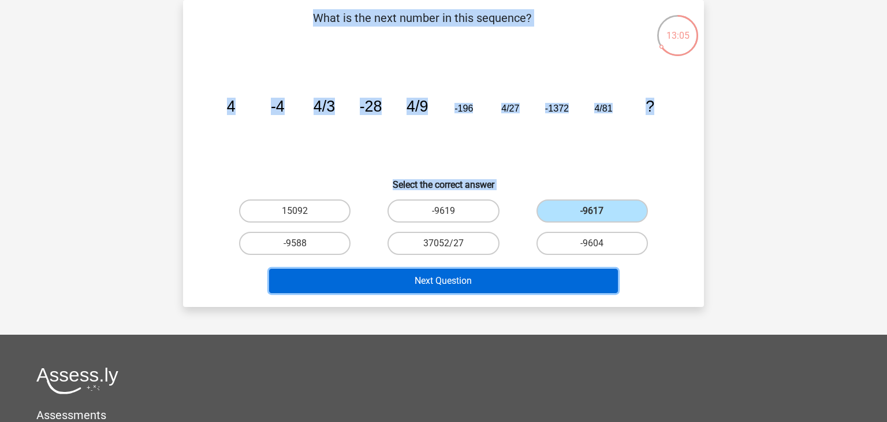
click at [497, 284] on button "Next Question" at bounding box center [443, 281] width 349 height 24
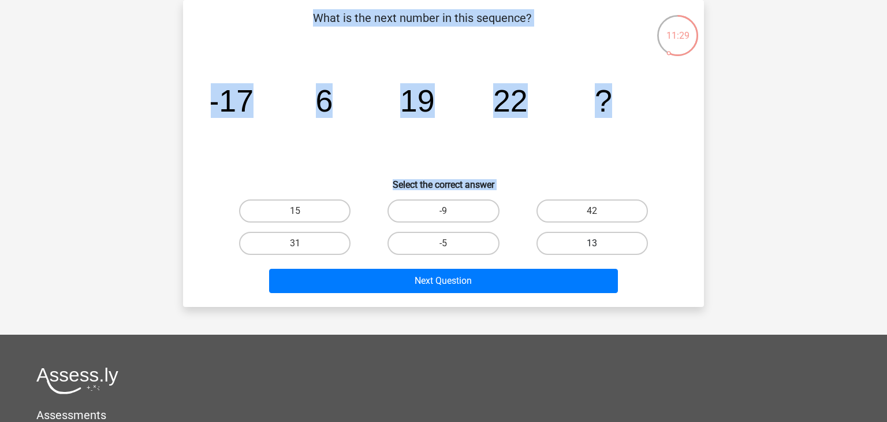
click at [613, 241] on label "13" at bounding box center [592, 243] width 111 height 23
click at [600, 243] on input "13" at bounding box center [596, 247] width 8 height 8
radio input "true"
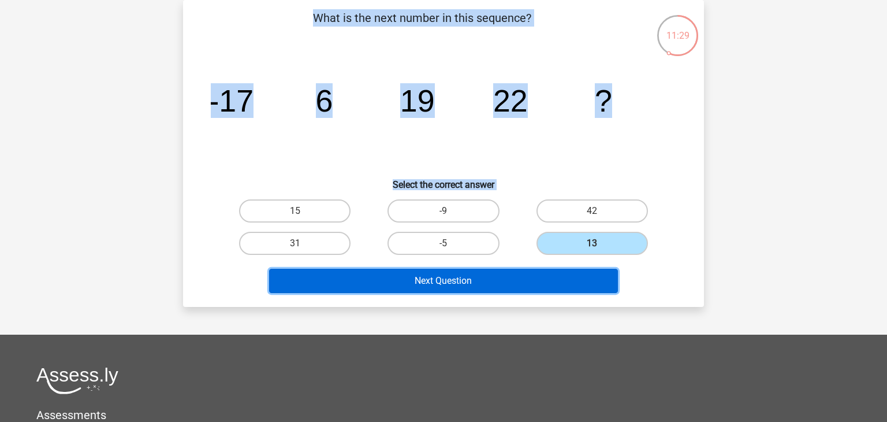
click at [496, 277] on button "Next Question" at bounding box center [443, 281] width 349 height 24
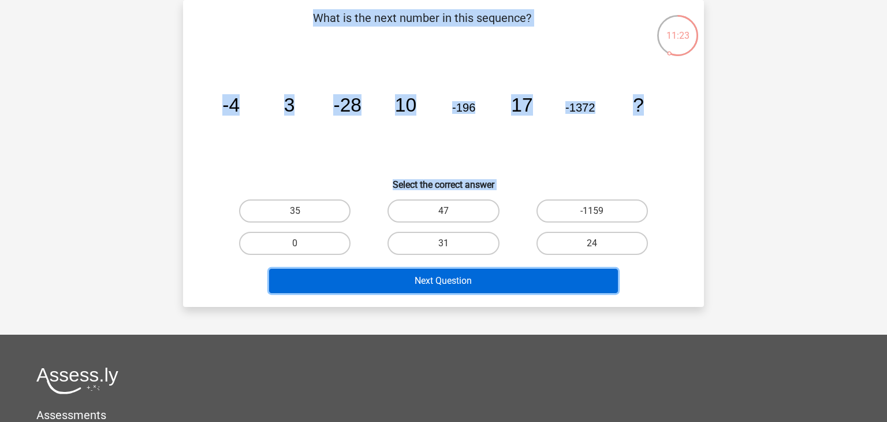
click at [452, 281] on button "Next Question" at bounding box center [443, 281] width 349 height 24
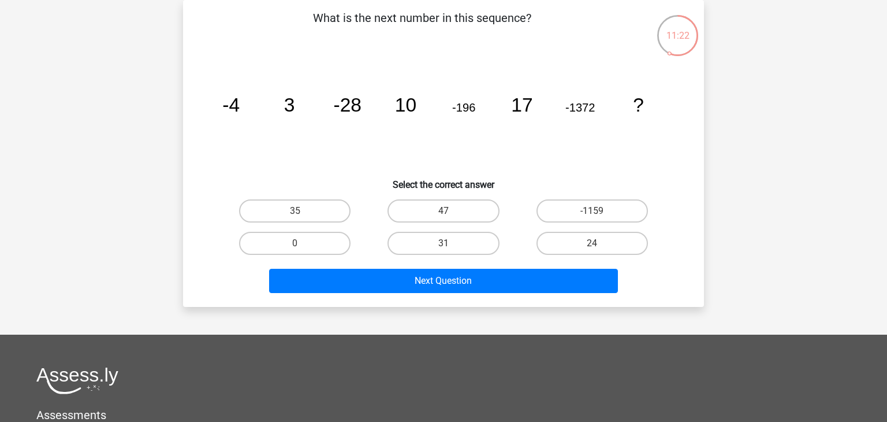
click at [632, 166] on icon "image/svg+xml -4 3 -28 10 -196 17 -1372 ?" at bounding box center [444, 111] width 466 height 117
click at [587, 210] on label "-1159" at bounding box center [592, 210] width 111 height 23
click at [592, 211] on input "-1159" at bounding box center [596, 215] width 8 height 8
radio input "true"
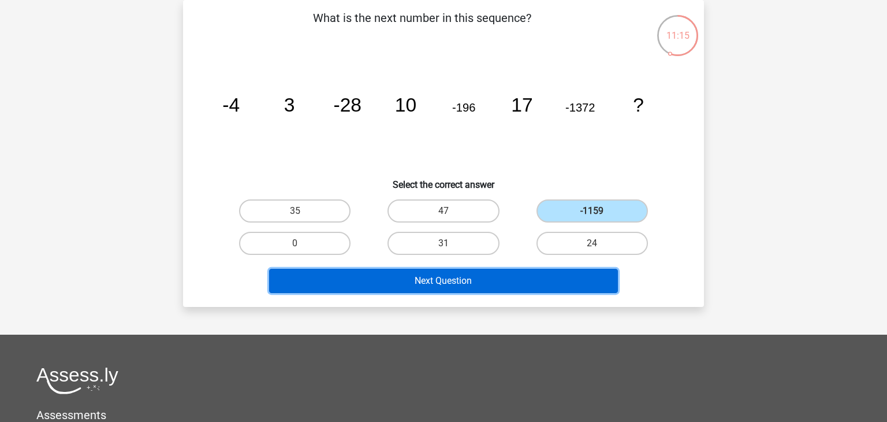
click at [486, 279] on button "Next Question" at bounding box center [443, 281] width 349 height 24
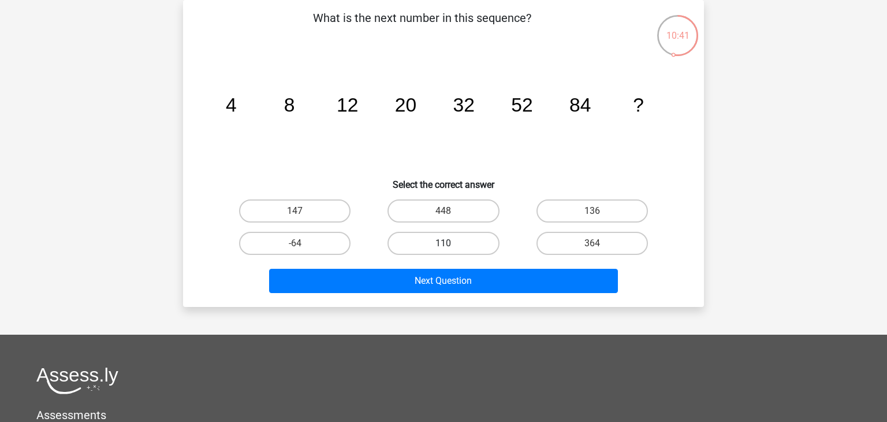
click at [464, 245] on label "110" at bounding box center [443, 243] width 111 height 23
click at [451, 245] on input "110" at bounding box center [448, 247] width 8 height 8
radio input "true"
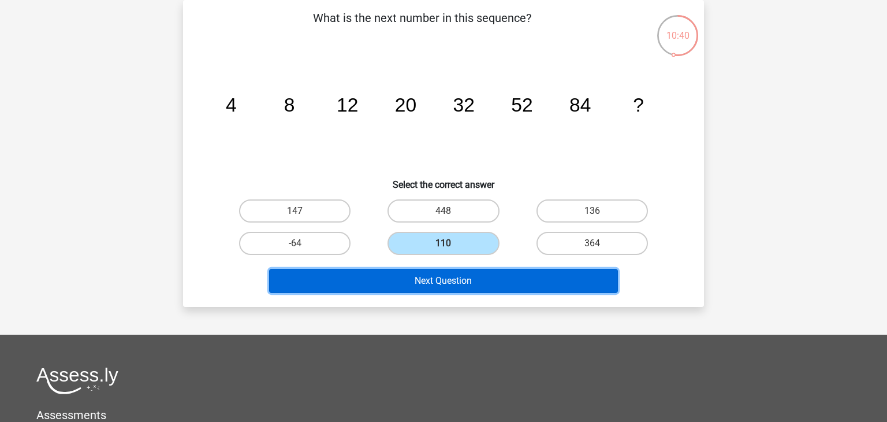
click at [456, 281] on button "Next Question" at bounding box center [443, 281] width 349 height 24
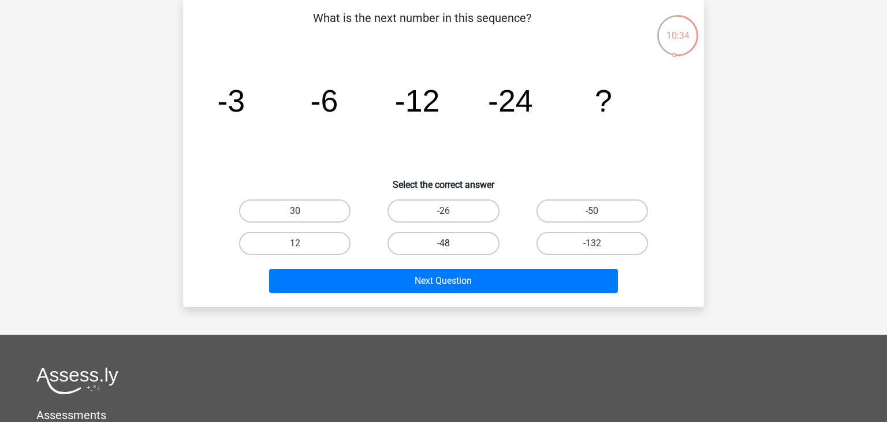
click at [468, 241] on label "-48" at bounding box center [443, 243] width 111 height 23
click at [451, 243] on input "-48" at bounding box center [448, 247] width 8 height 8
radio input "true"
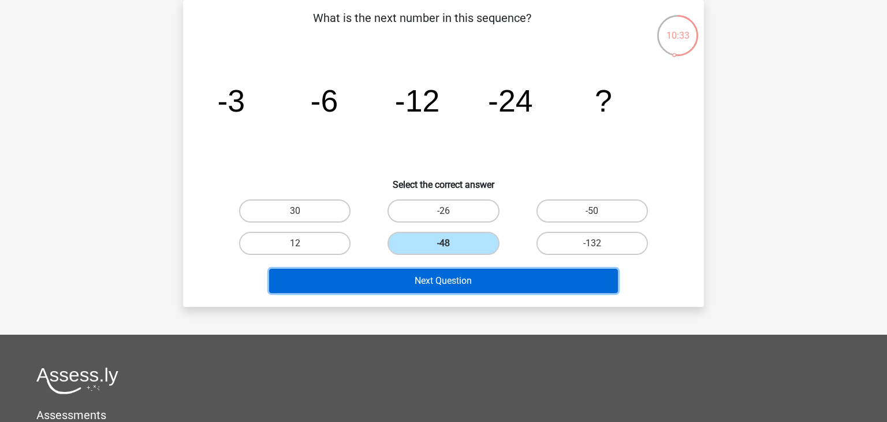
click at [442, 276] on button "Next Question" at bounding box center [443, 281] width 349 height 24
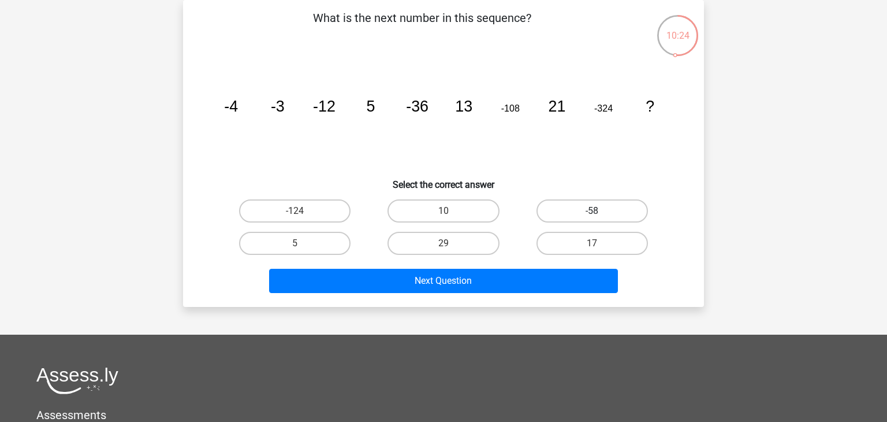
click at [605, 207] on label "-58" at bounding box center [592, 210] width 111 height 23
click at [600, 211] on input "-58" at bounding box center [596, 215] width 8 height 8
radio input "true"
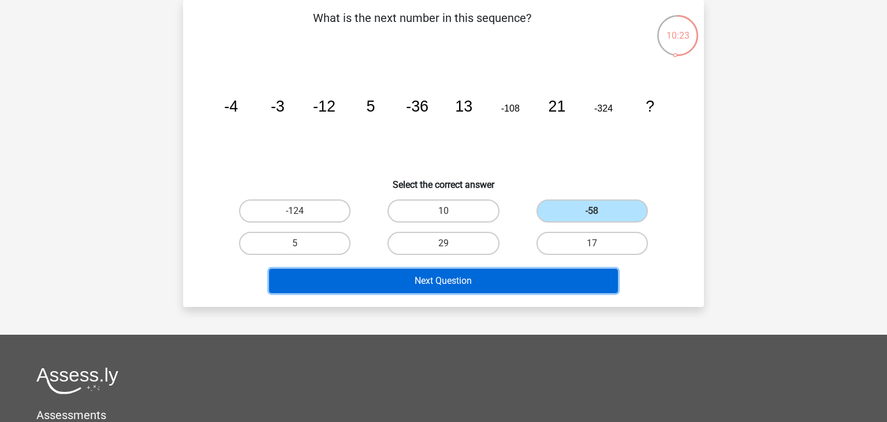
click at [452, 282] on button "Next Question" at bounding box center [443, 281] width 349 height 24
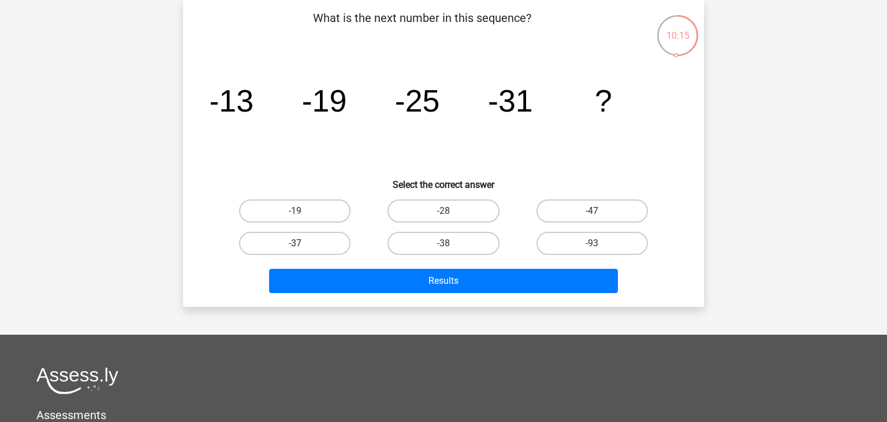
click at [310, 242] on label "-37" at bounding box center [294, 243] width 111 height 23
click at [303, 243] on input "-37" at bounding box center [299, 247] width 8 height 8
radio input "true"
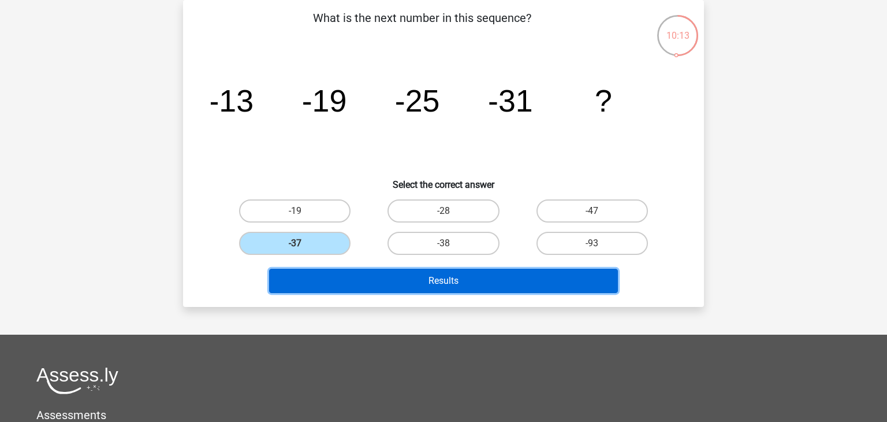
click at [447, 278] on button "Results" at bounding box center [443, 281] width 349 height 24
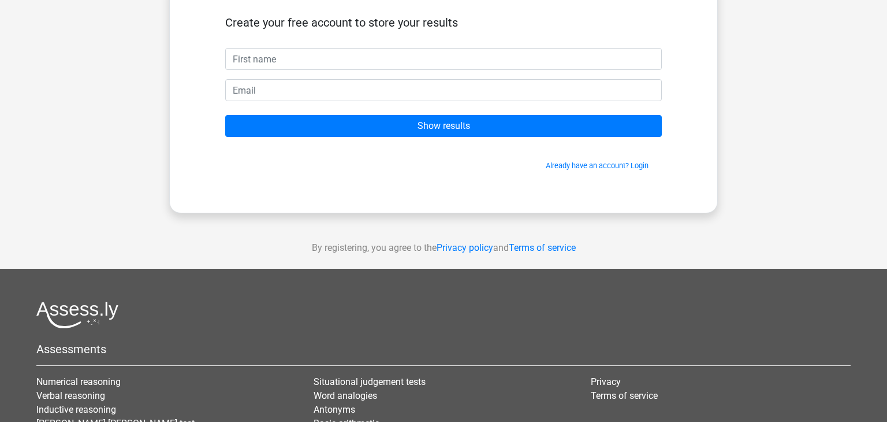
scroll to position [94, 0]
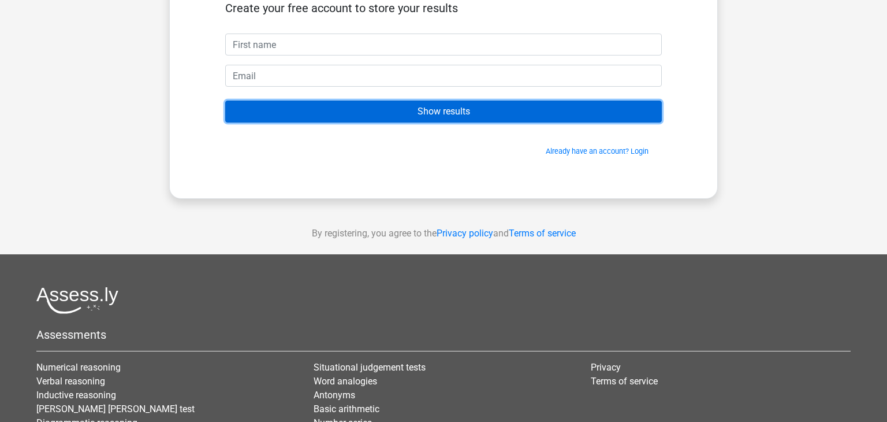
click at [459, 108] on input "Show results" at bounding box center [443, 112] width 437 height 22
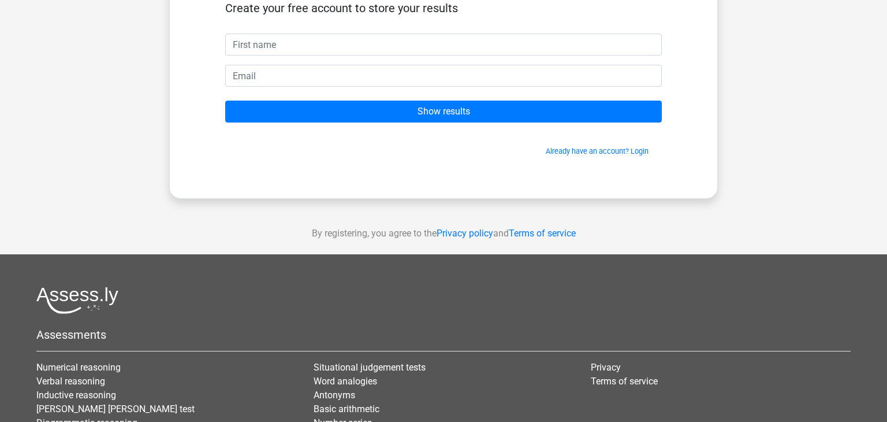
click at [530, 202] on div "Nederlands English" at bounding box center [443, 232] width 887 height 653
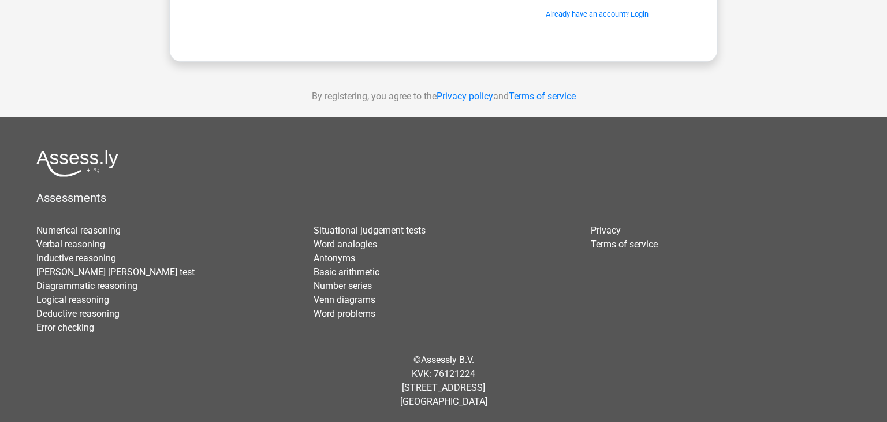
scroll to position [0, 0]
